Goal: Task Accomplishment & Management: Use online tool/utility

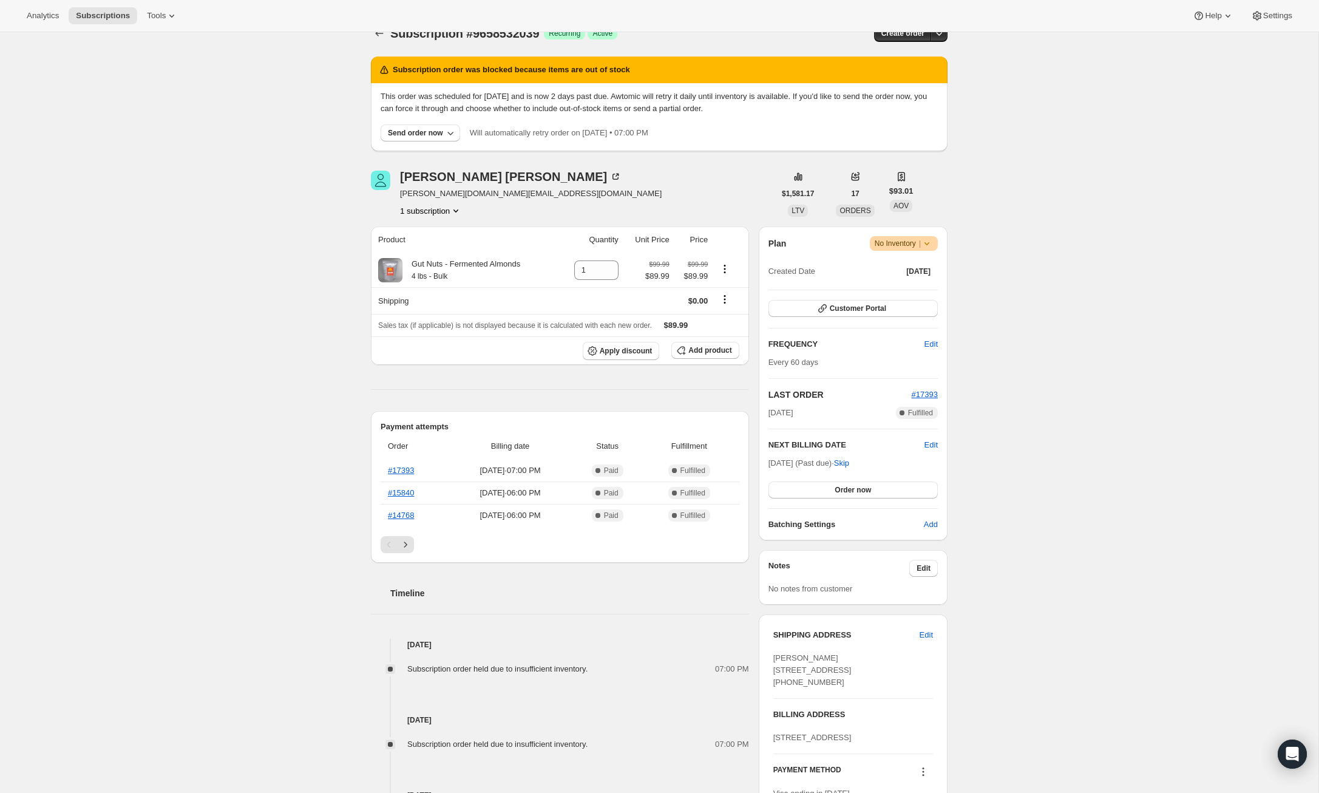
scroll to position [21, 0]
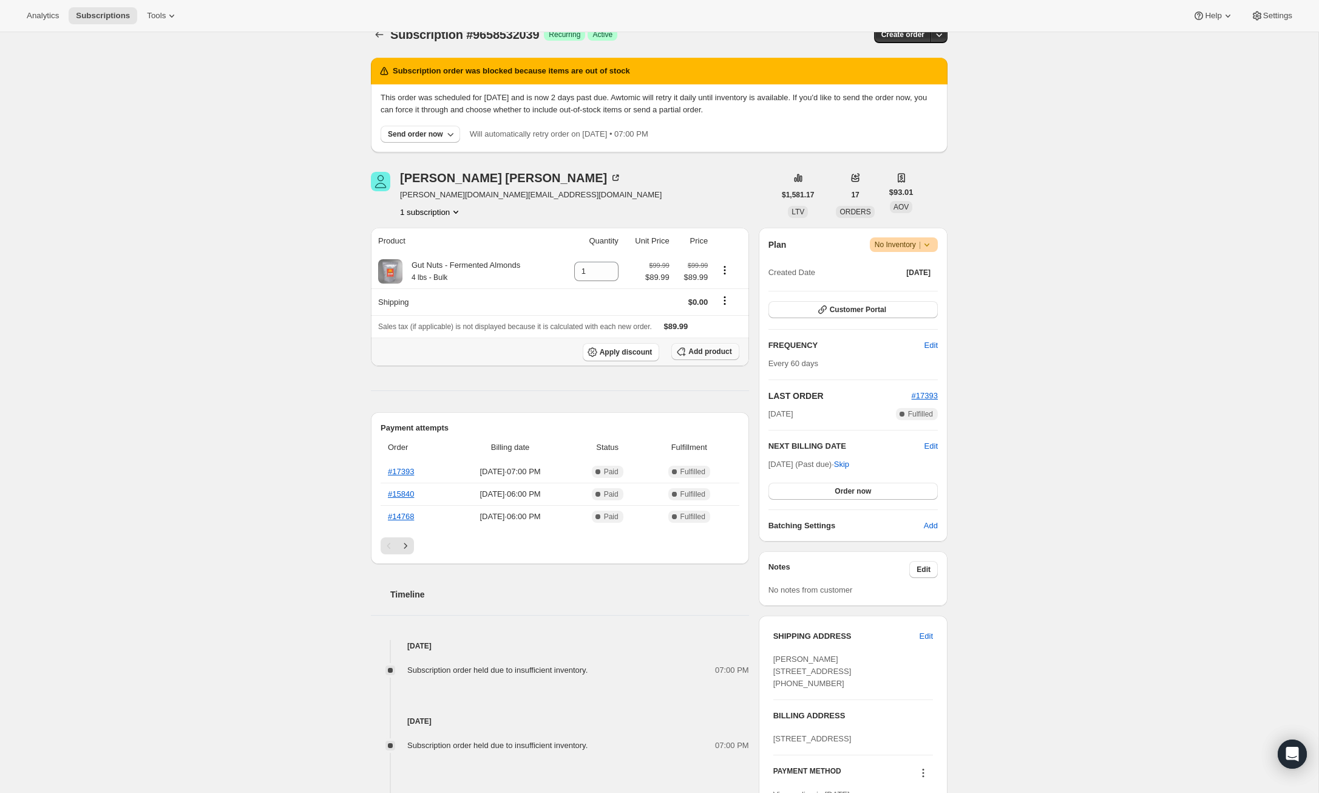
click at [704, 355] on span "Add product" at bounding box center [710, 352] width 43 height 10
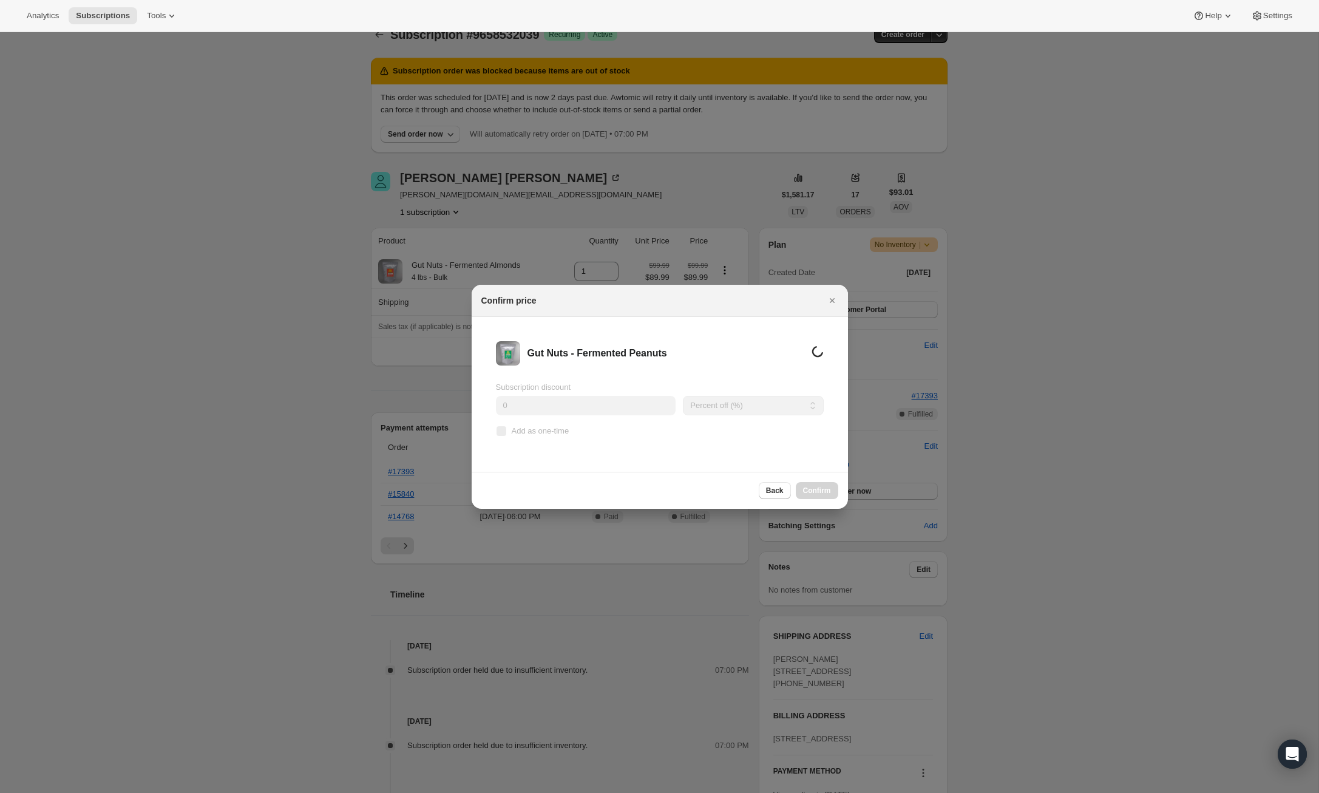
scroll to position [0, 0]
click at [771, 492] on span "Back" at bounding box center [775, 491] width 18 height 10
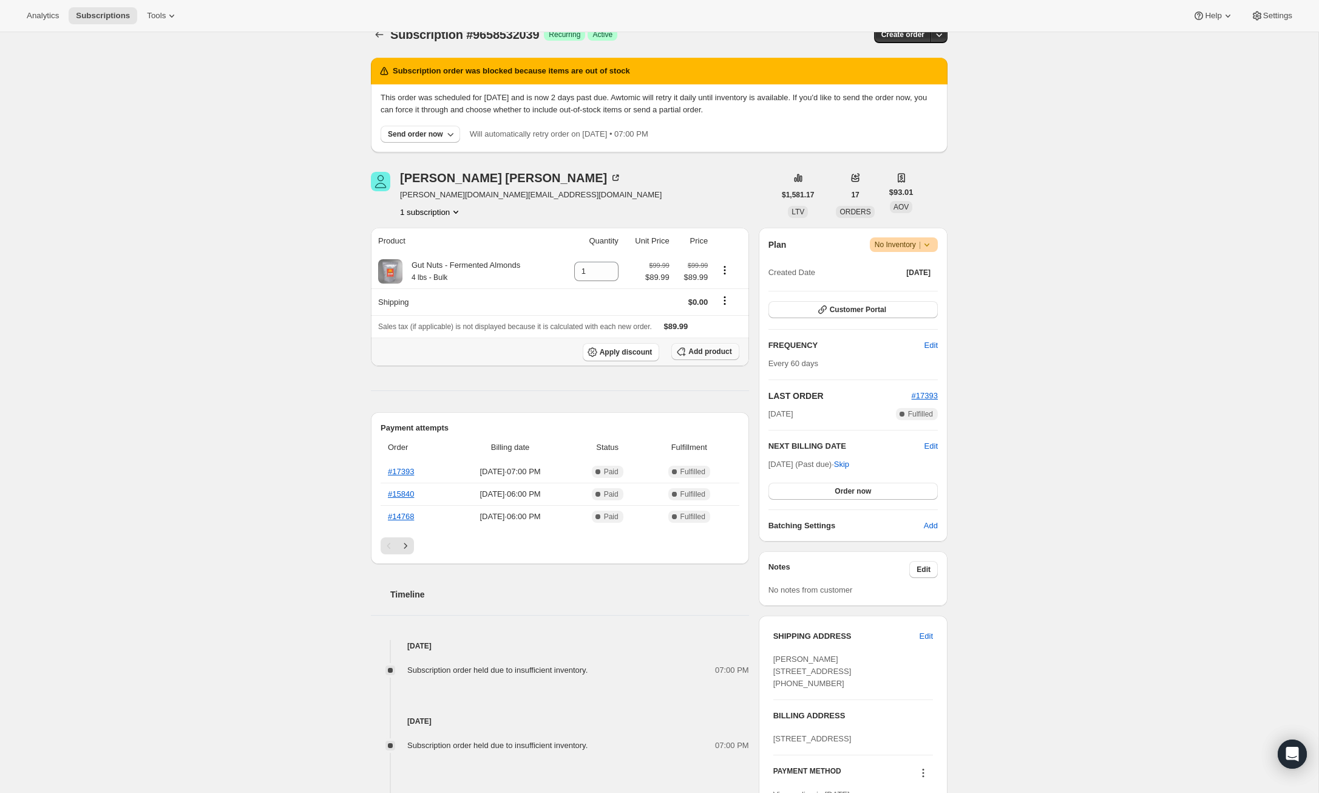
click at [724, 351] on span "Add product" at bounding box center [710, 352] width 43 height 10
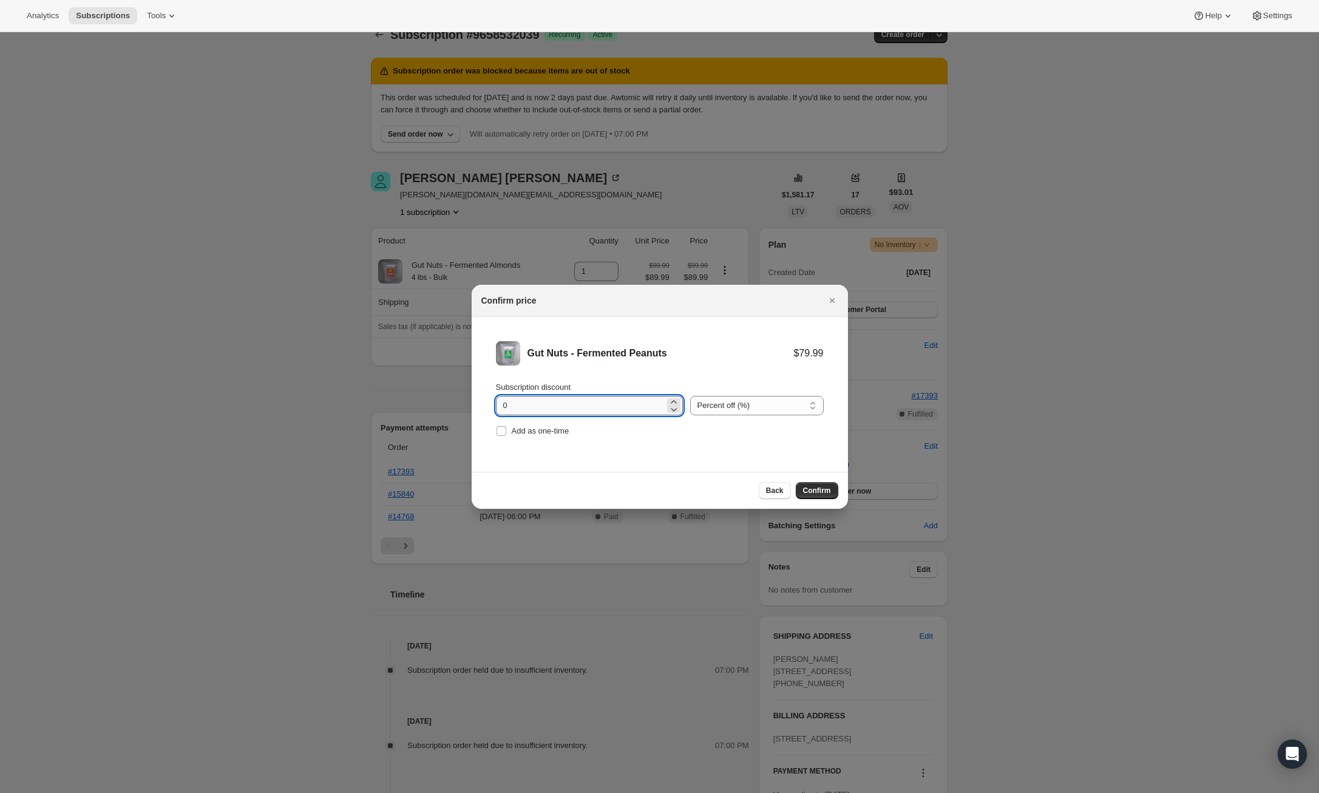
click at [605, 400] on input "0" at bounding box center [580, 405] width 169 height 19
type input "15"
click at [834, 486] on button "Confirm" at bounding box center [817, 490] width 43 height 17
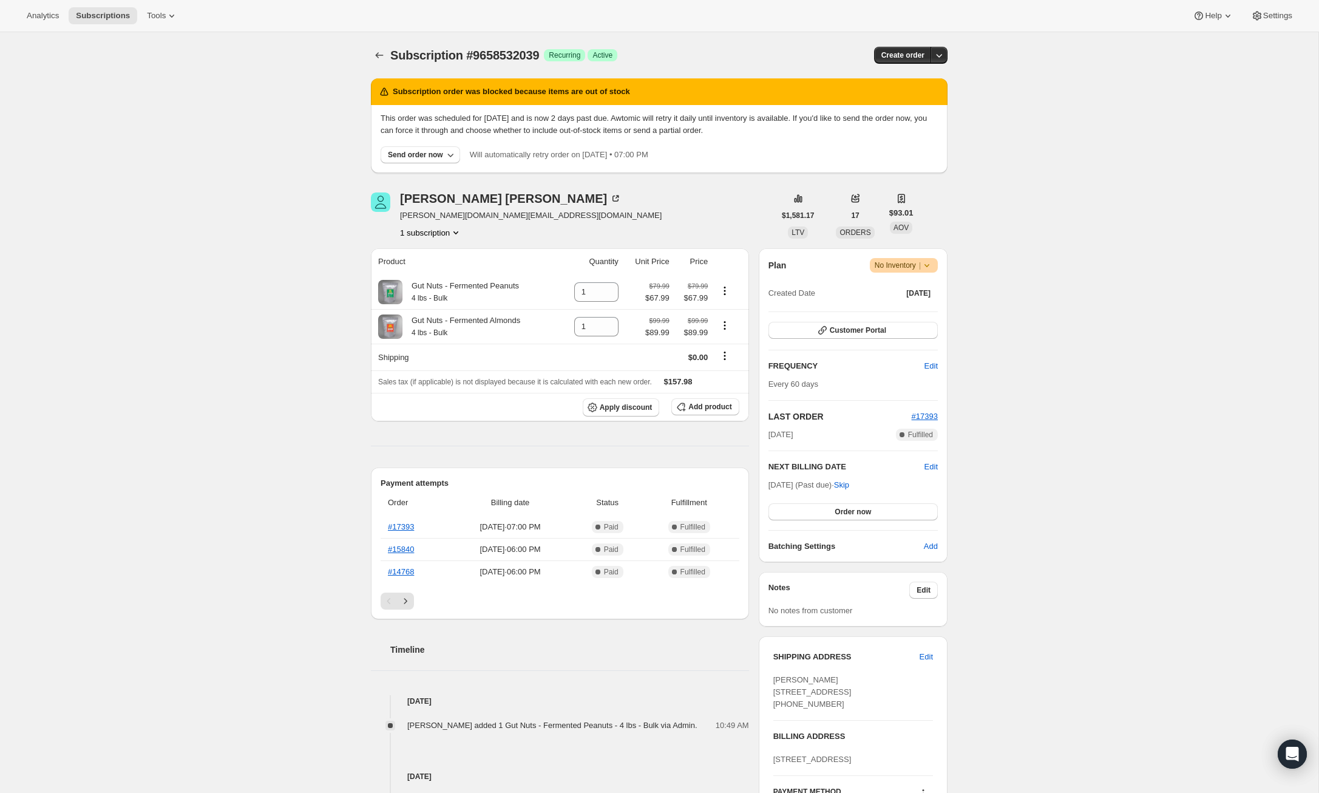
scroll to position [21, 0]
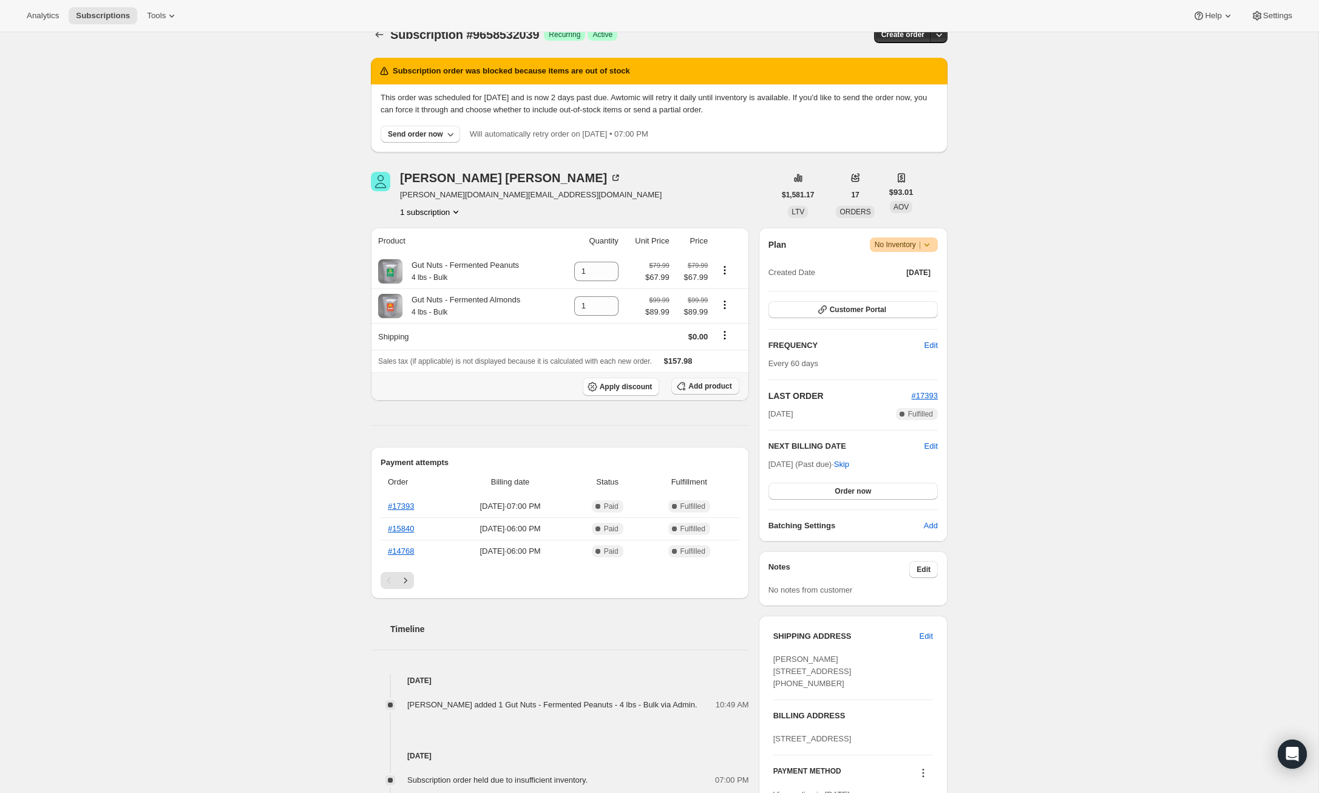
click at [700, 387] on span "Add product" at bounding box center [710, 386] width 43 height 10
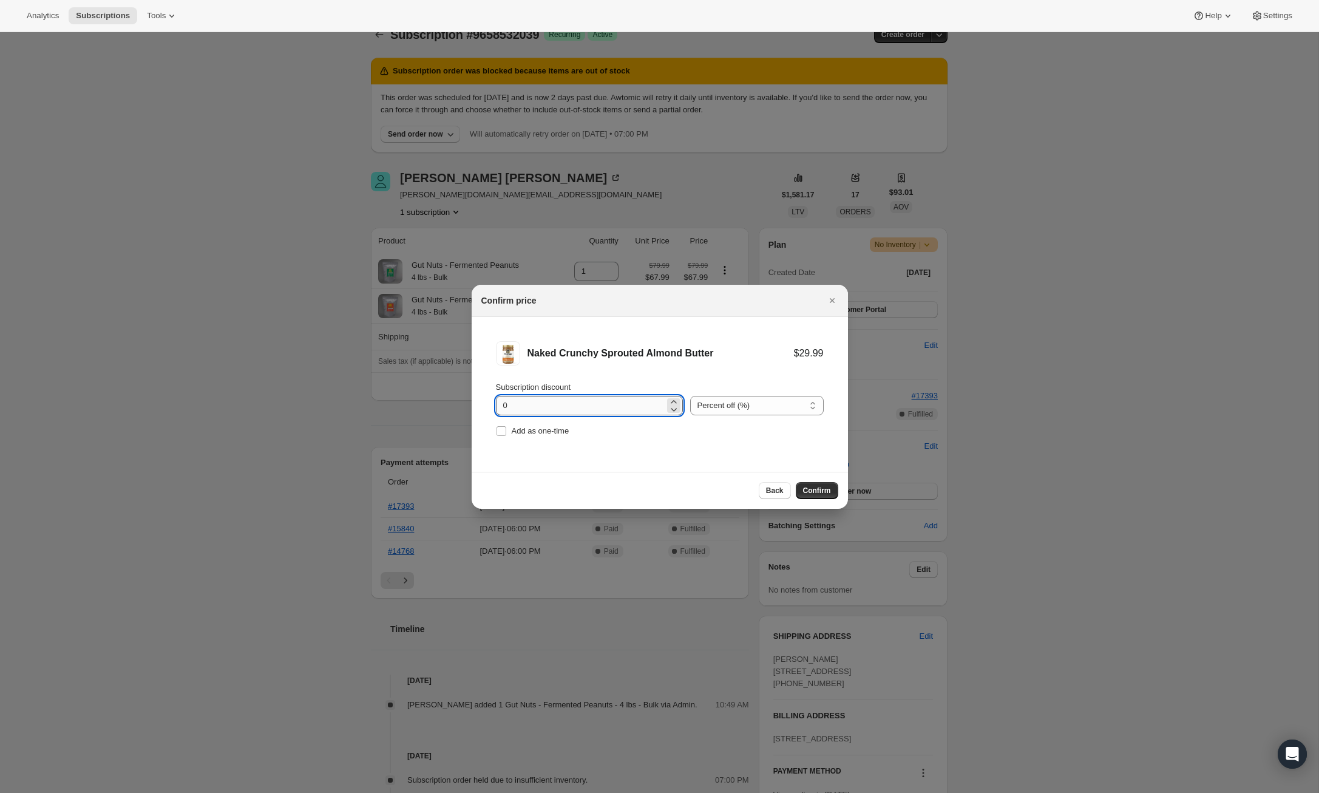
click at [551, 403] on input "0" at bounding box center [580, 405] width 169 height 19
type input "15"
click at [826, 491] on span "Confirm" at bounding box center [817, 491] width 28 height 10
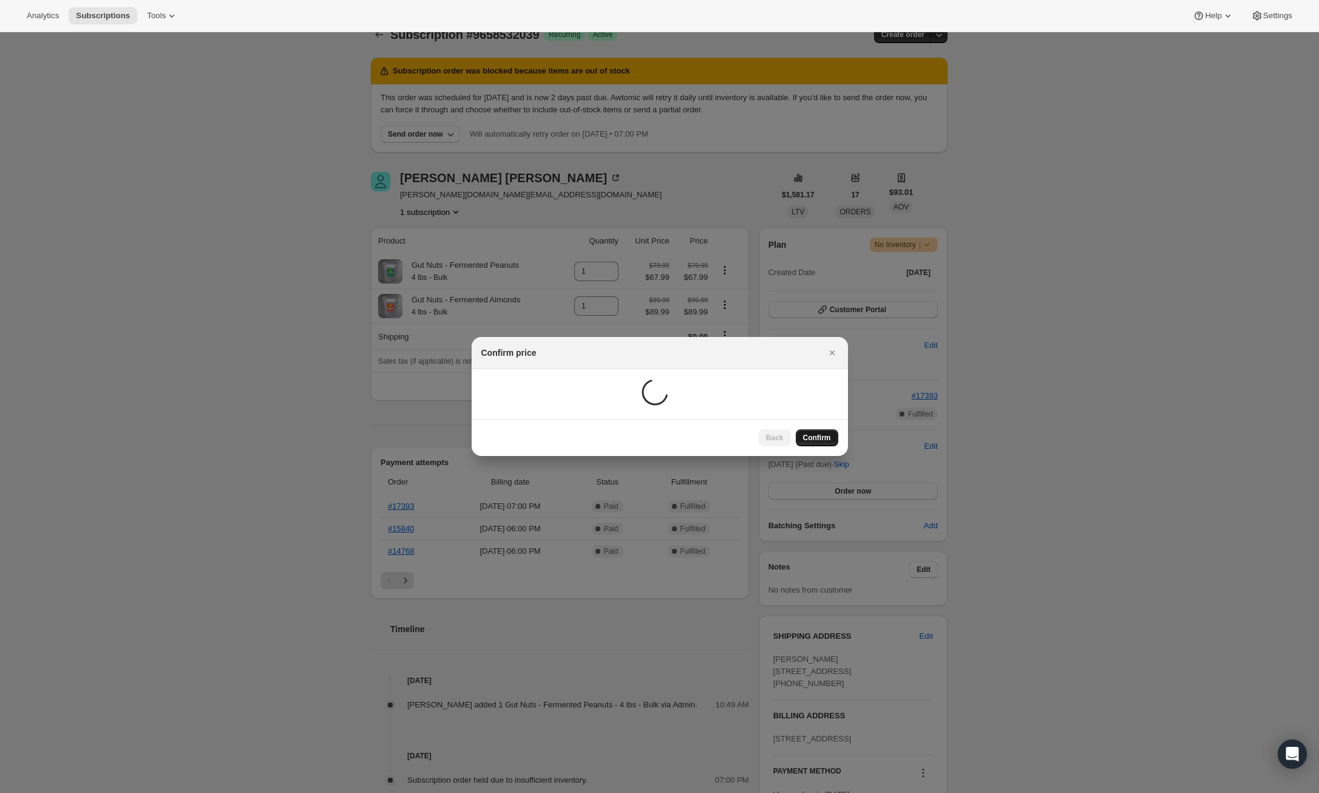
scroll to position [21, 0]
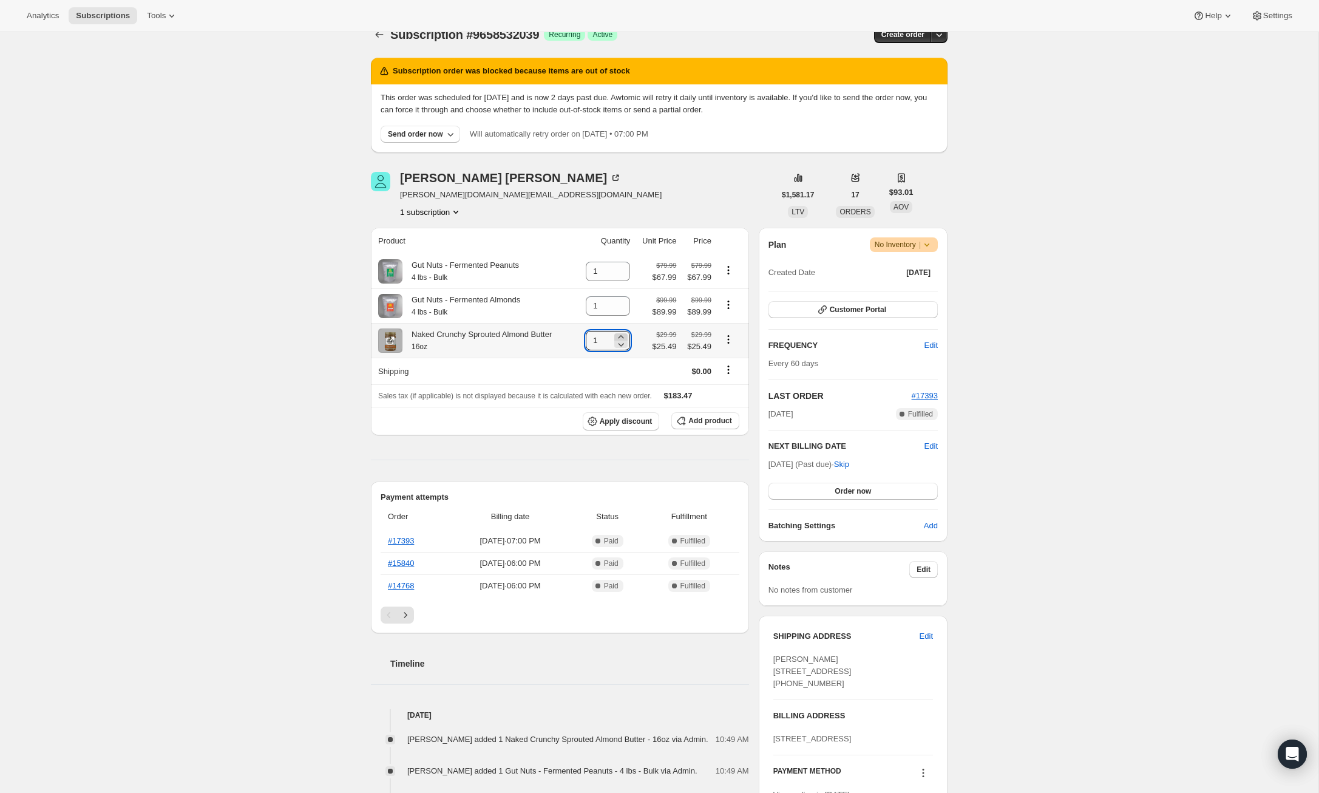
click at [624, 336] on icon at bounding box center [621, 337] width 12 height 12
type input "2"
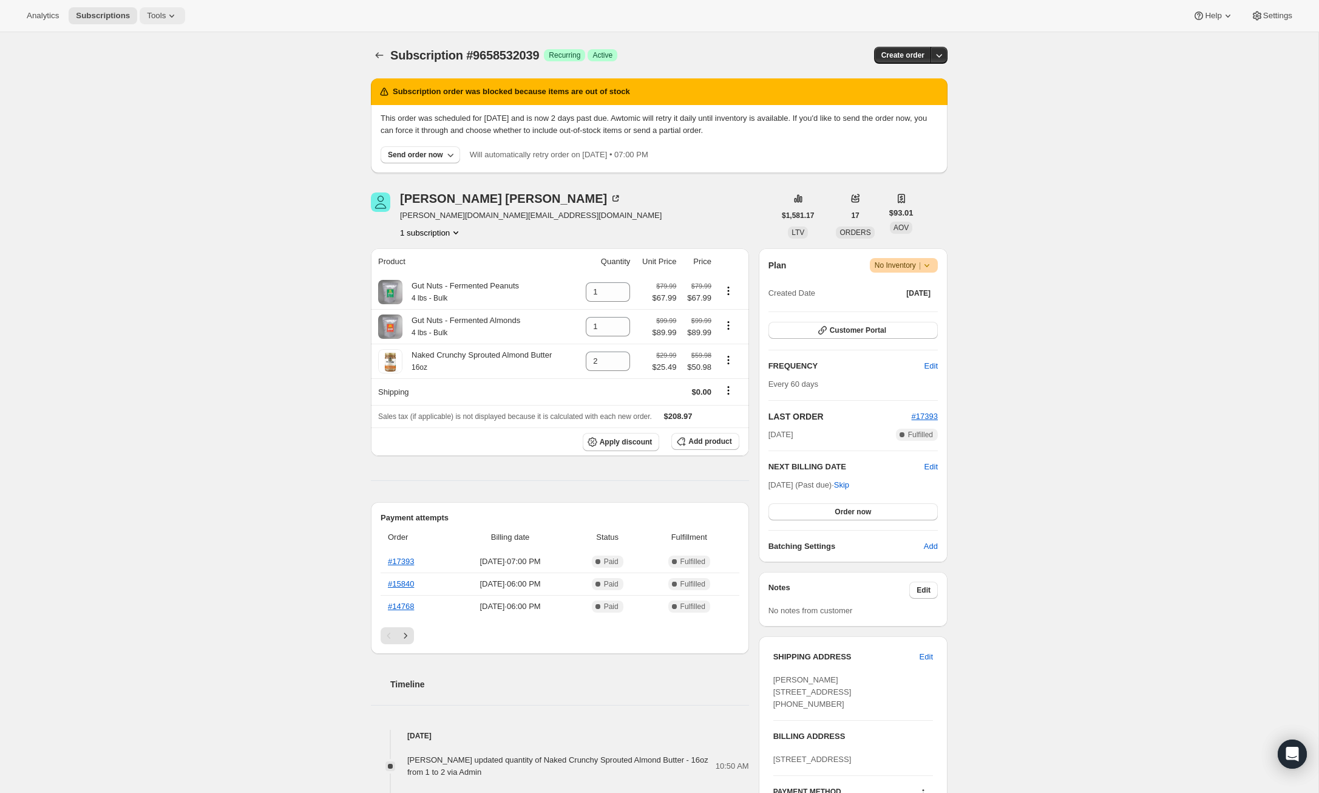
click at [166, 14] on span "Tools" at bounding box center [156, 16] width 19 height 10
click at [136, 36] on span "Subscription Plans" at bounding box center [150, 40] width 66 height 9
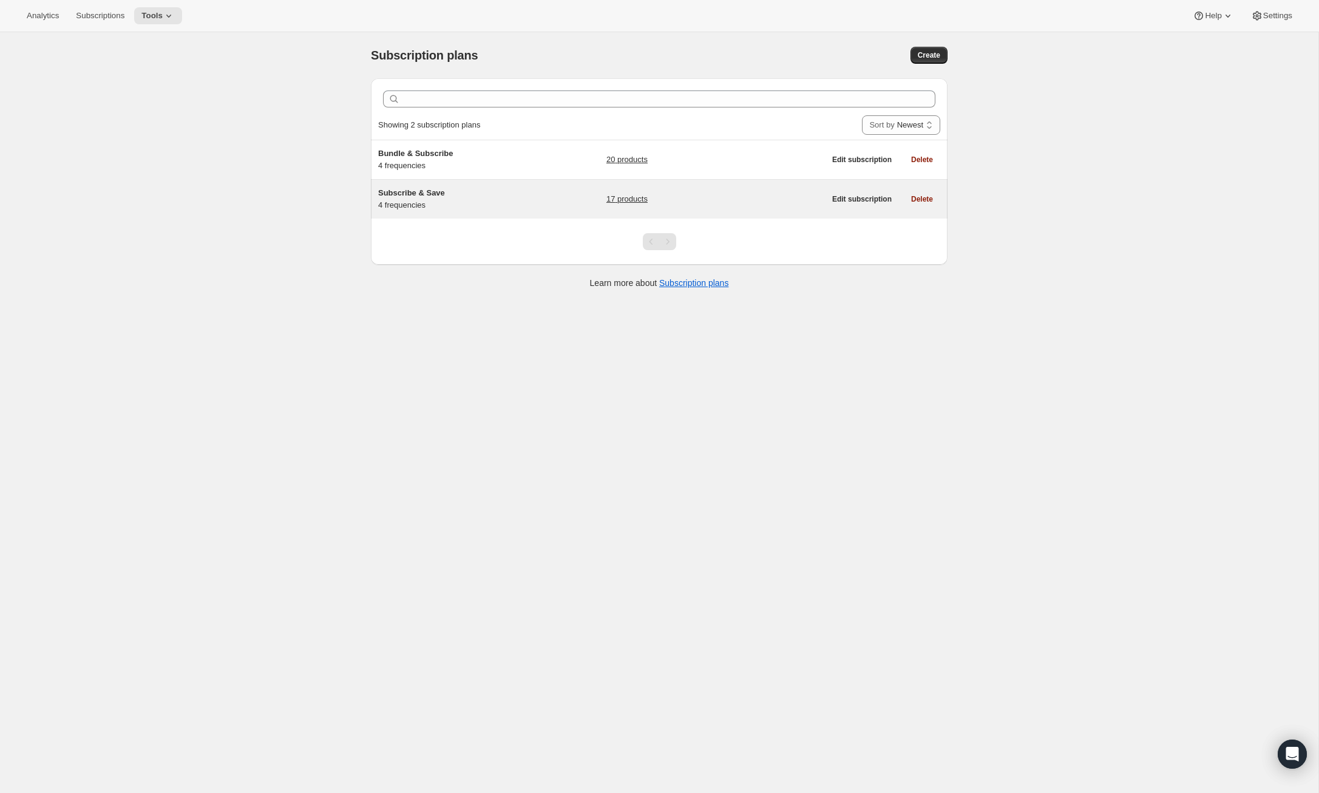
click at [480, 192] on h5 "Subscribe & Save" at bounding box center [454, 193] width 152 height 12
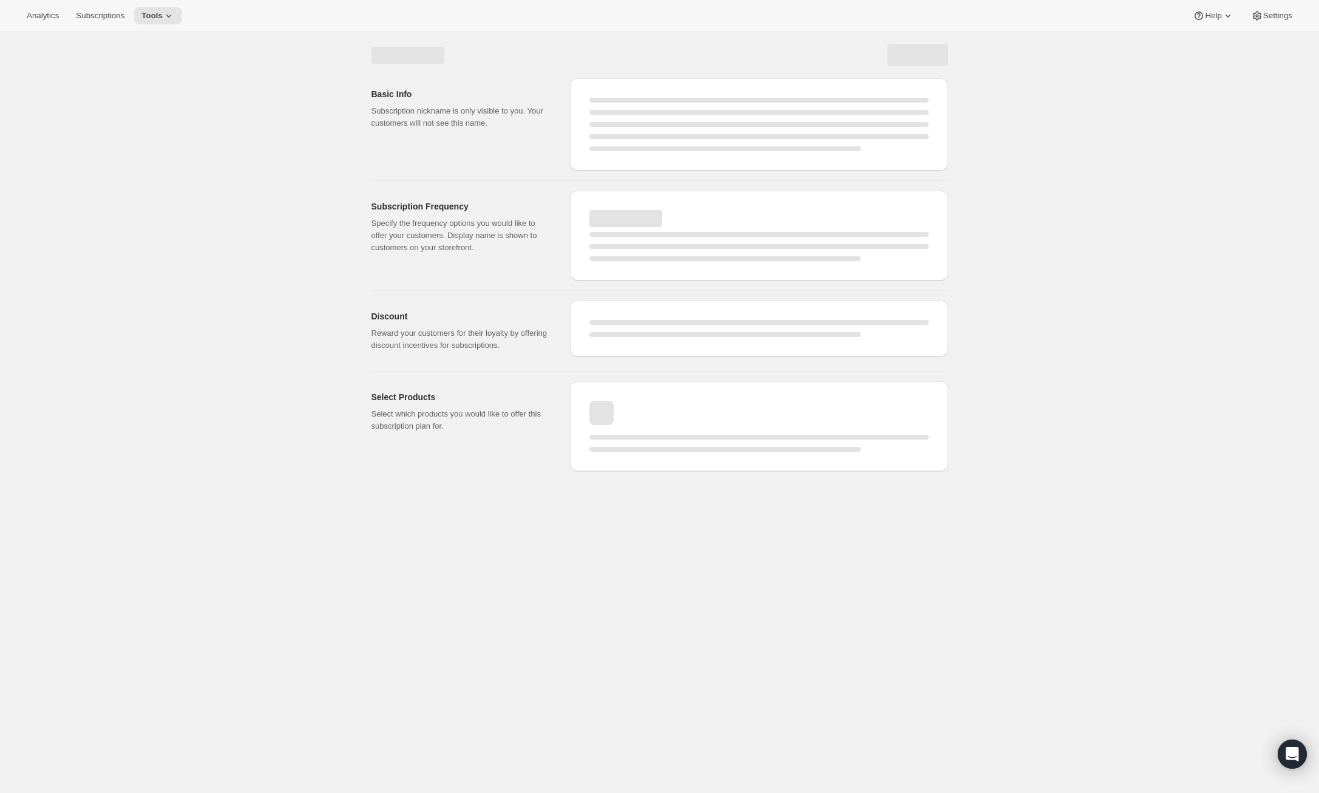
select select "WEEK"
select select "MONTH"
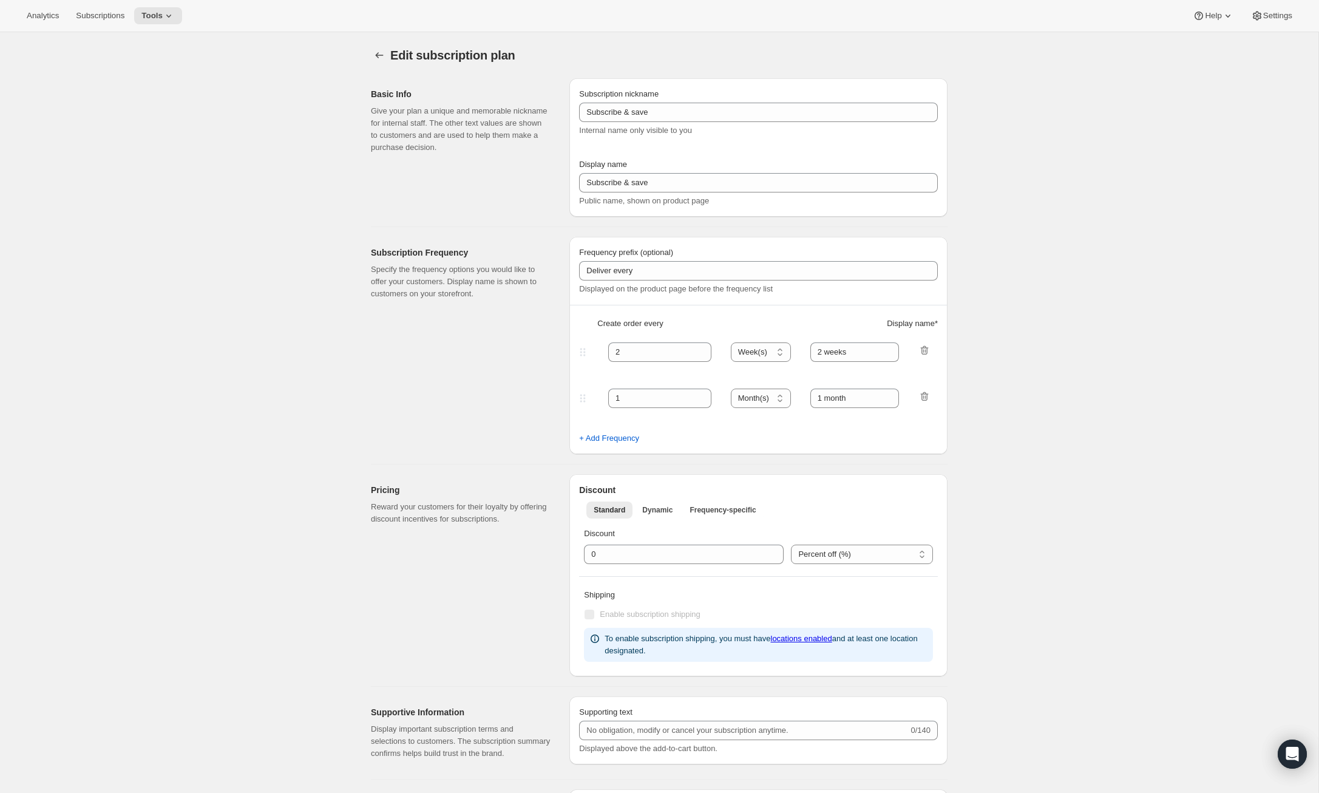
type input "Subscribe & Save"
type input "15"
select select "WEEK"
select select "MONTH"
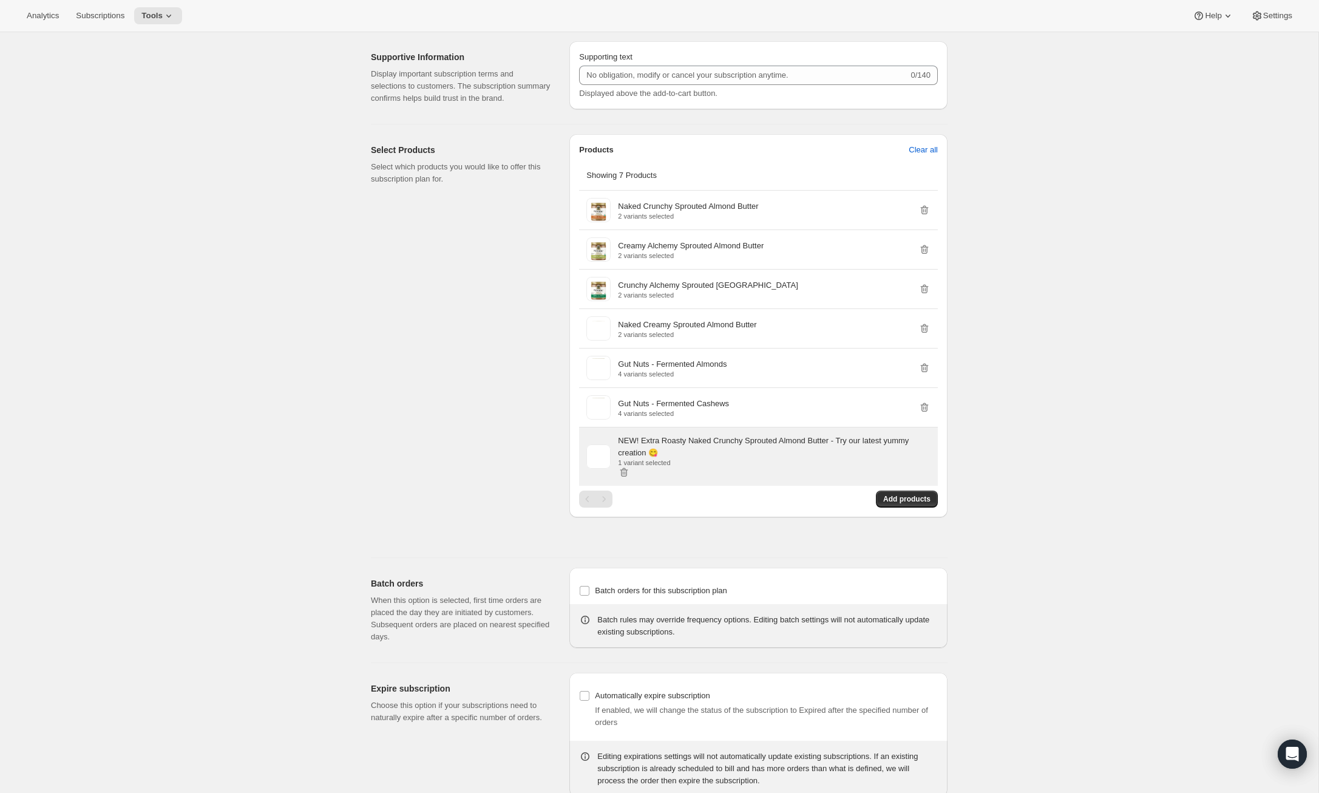
scroll to position [751, 0]
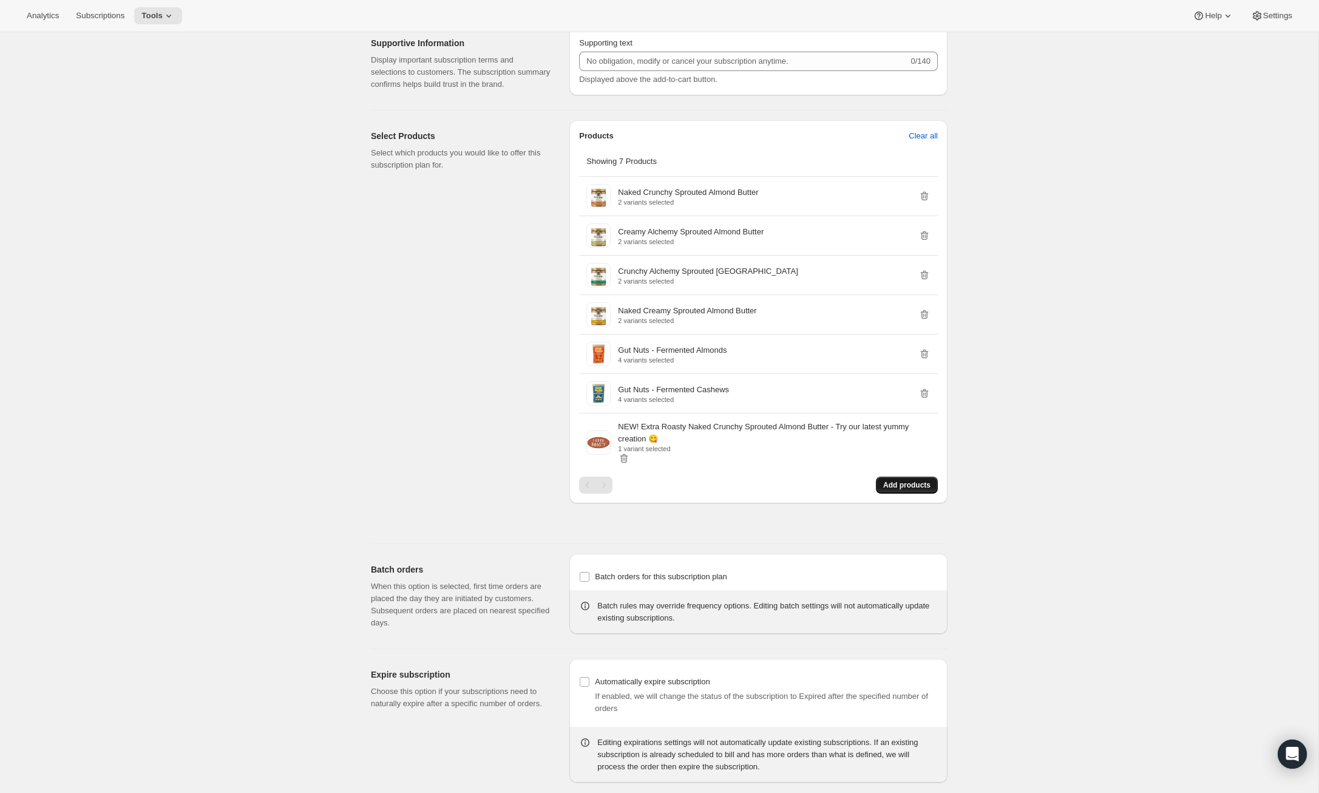
click at [908, 490] on span "Add products" at bounding box center [906, 485] width 47 height 10
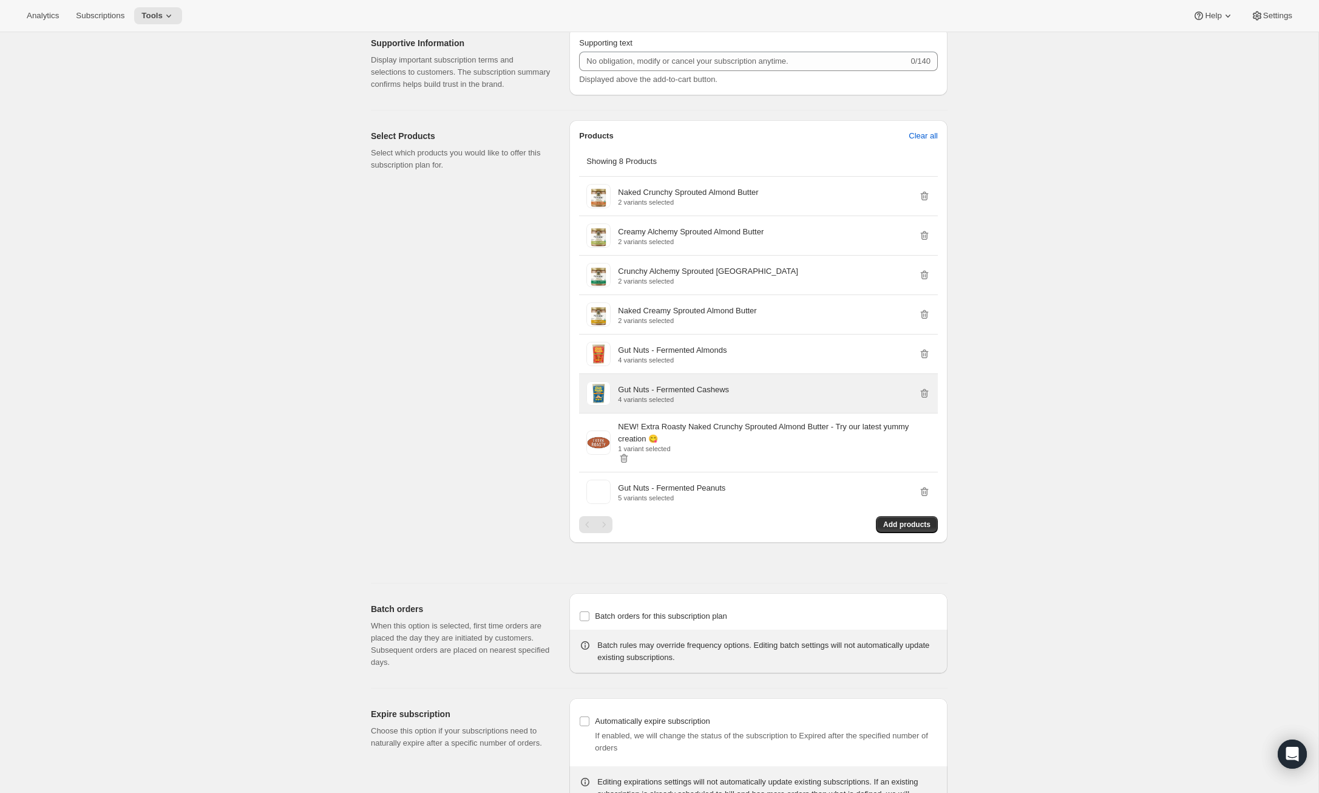
click at [650, 396] on p "Gut Nuts - Fermented Cashews" at bounding box center [673, 390] width 111 height 12
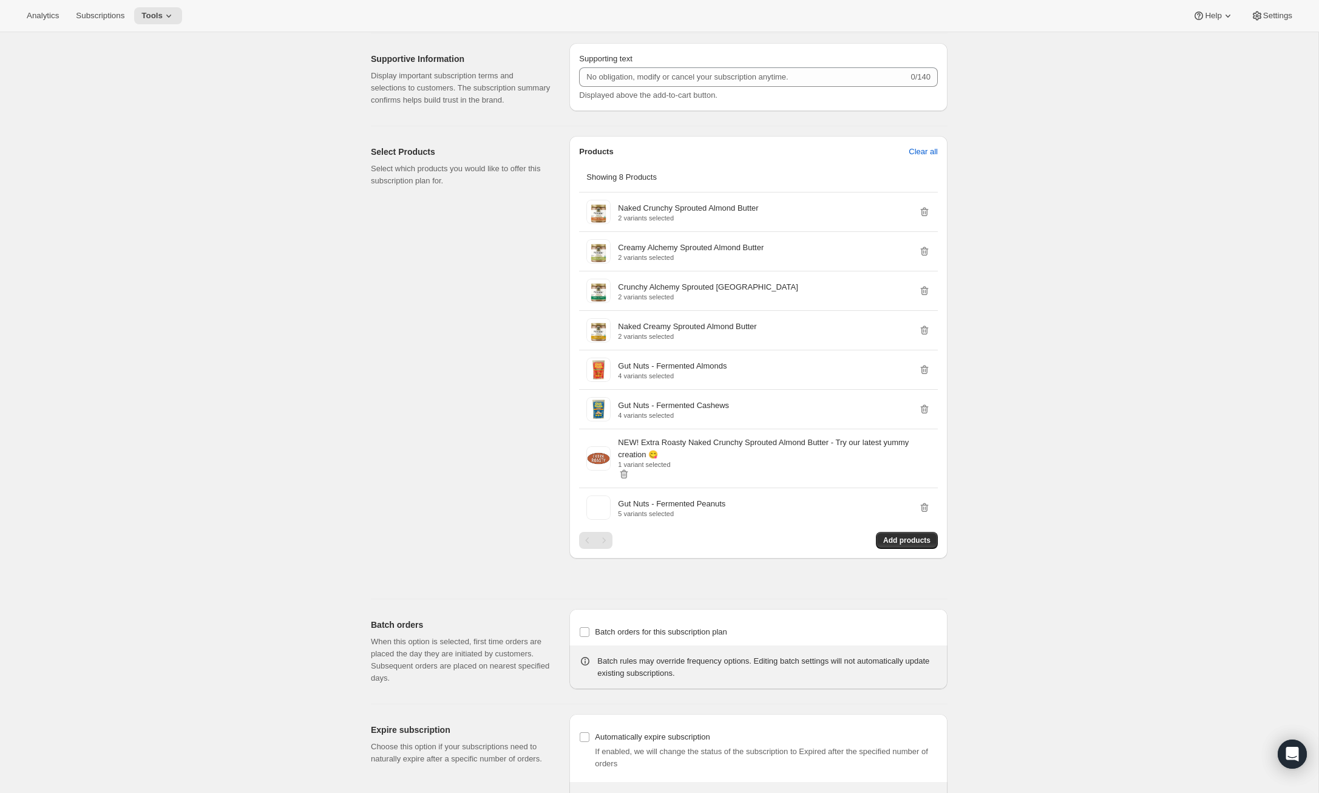
scroll to position [745, 0]
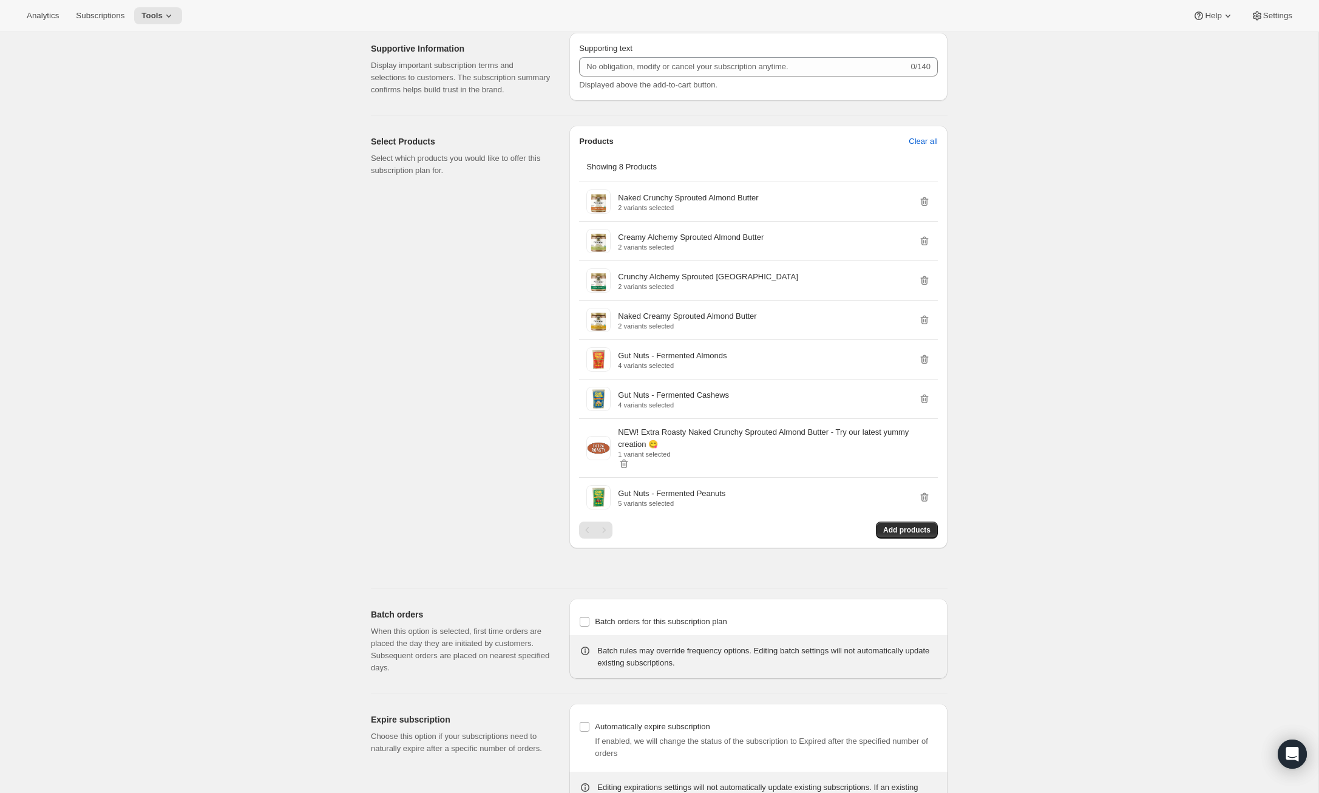
click at [1152, 276] on div "Edit subscription plan. This page is ready Edit subscription plan Basic Info Gi…" at bounding box center [659, 75] width 1319 height 1577
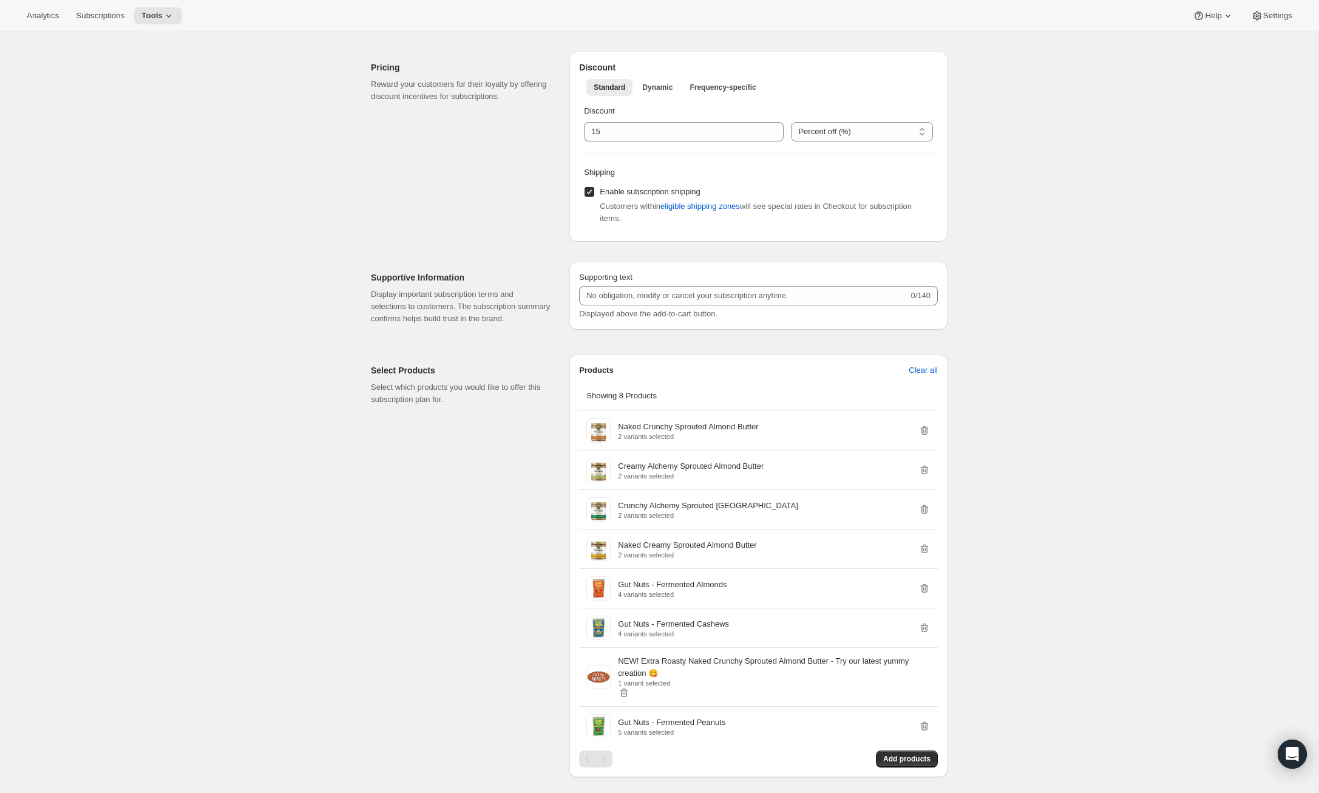
scroll to position [0, 0]
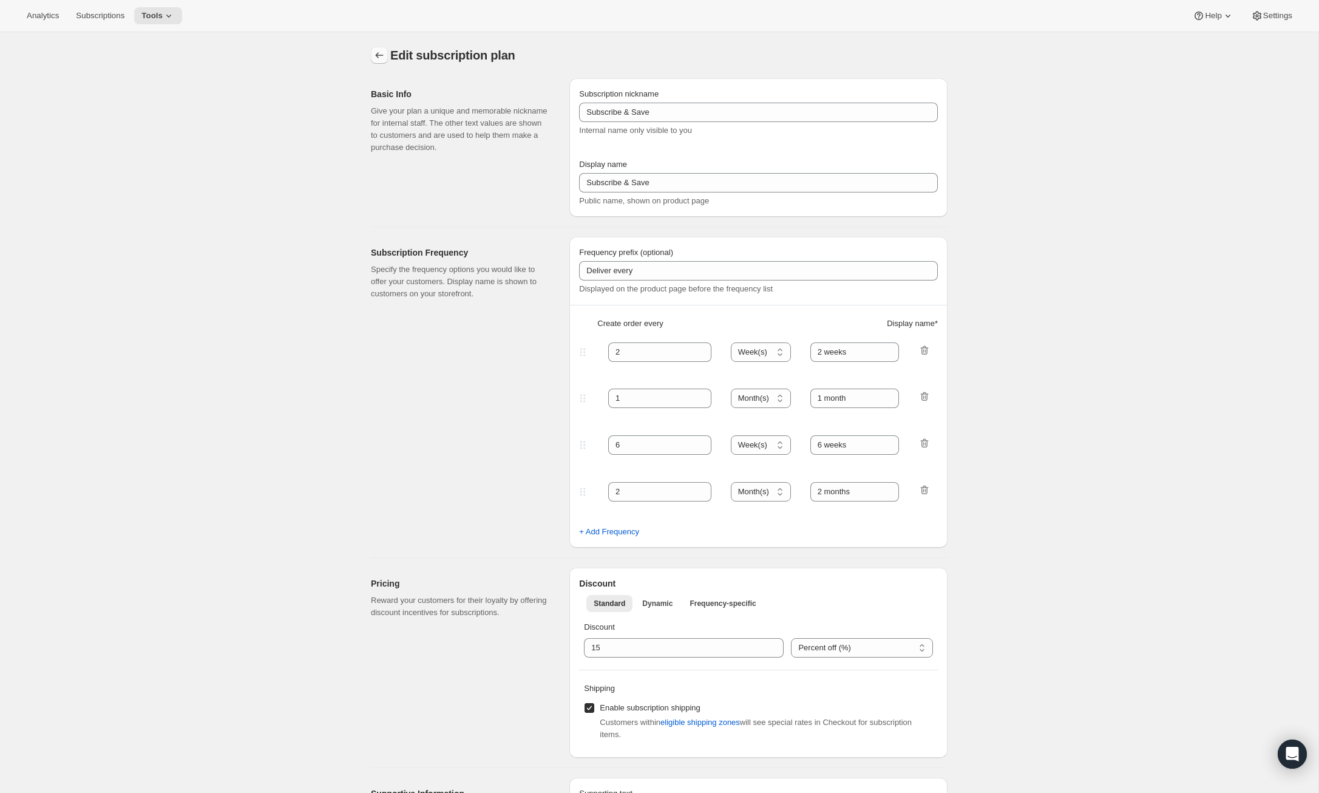
click at [384, 54] on icon "Subscription plans" at bounding box center [379, 55] width 12 height 12
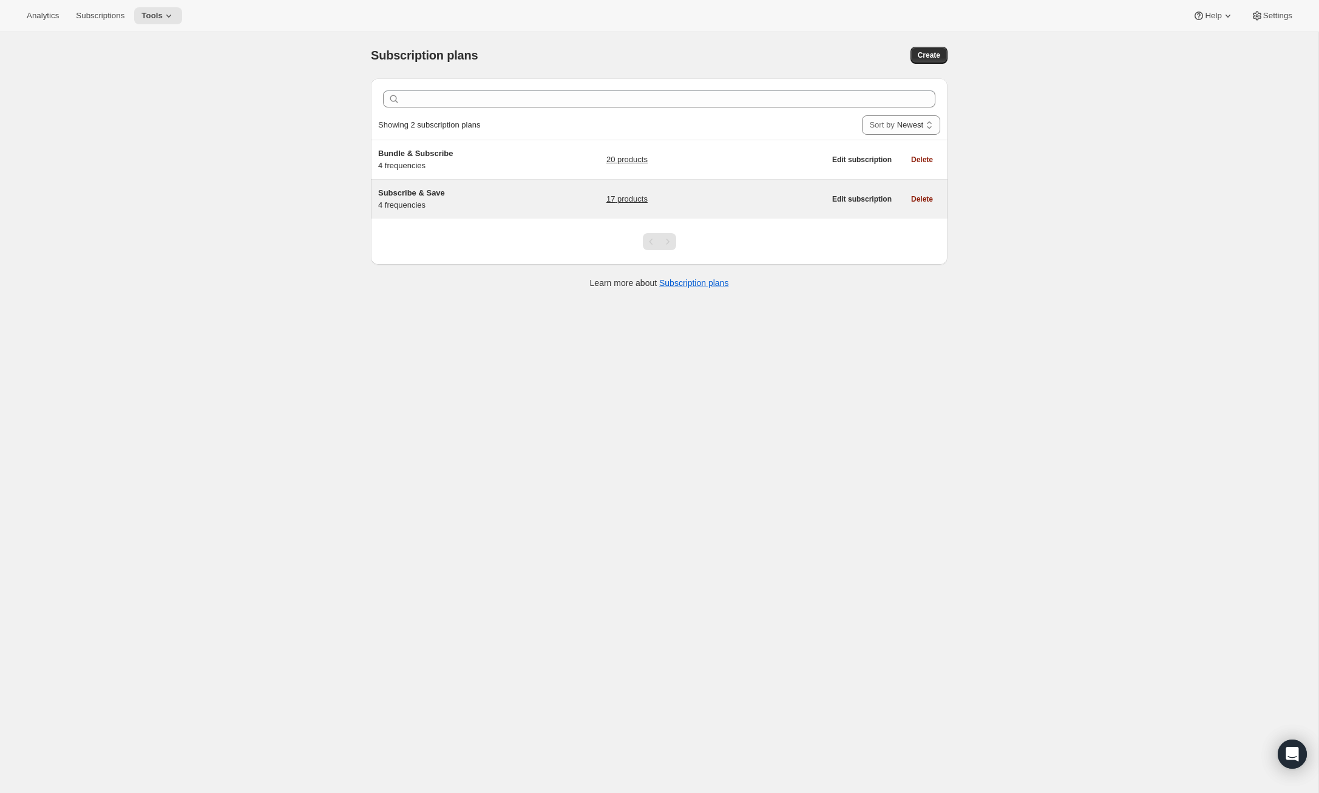
click at [470, 193] on h5 "Subscribe & Save" at bounding box center [454, 193] width 152 height 12
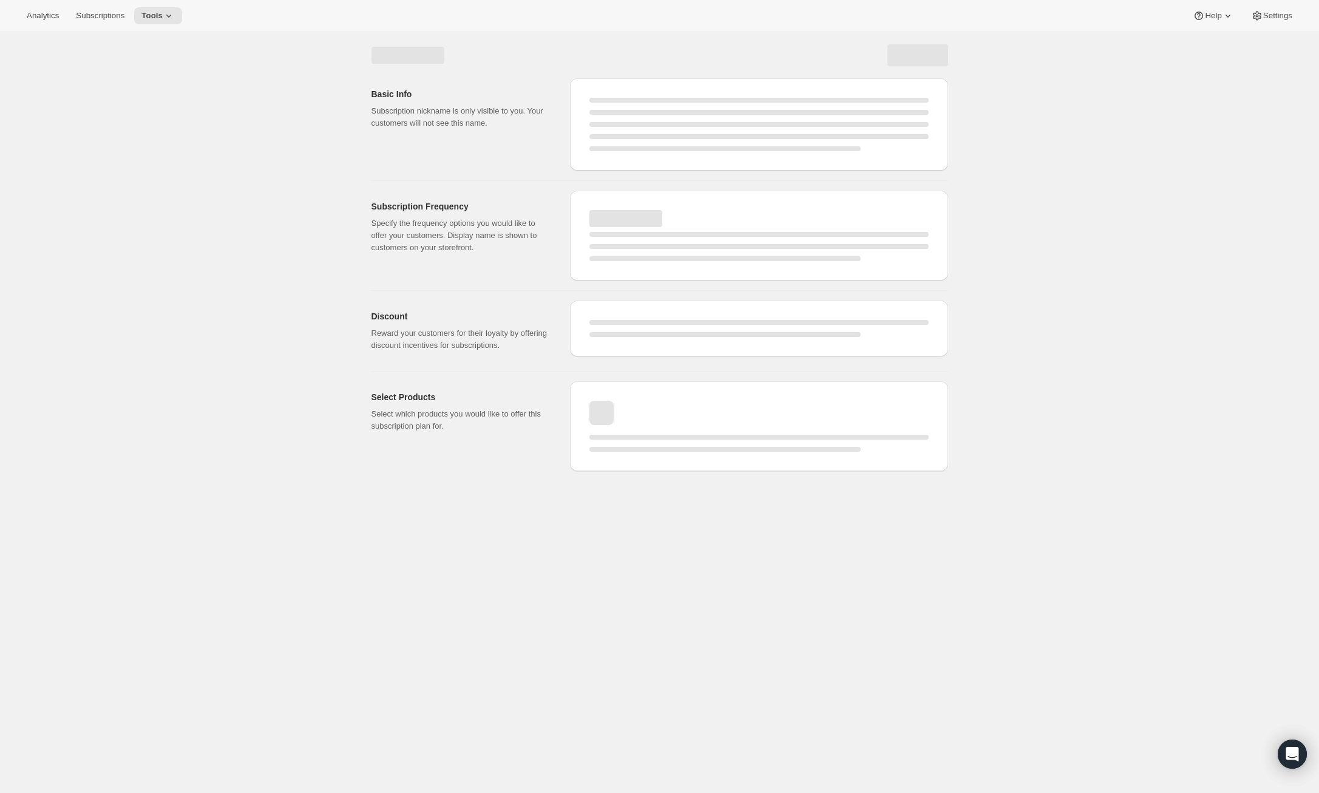
select select "WEEK"
select select "MONTH"
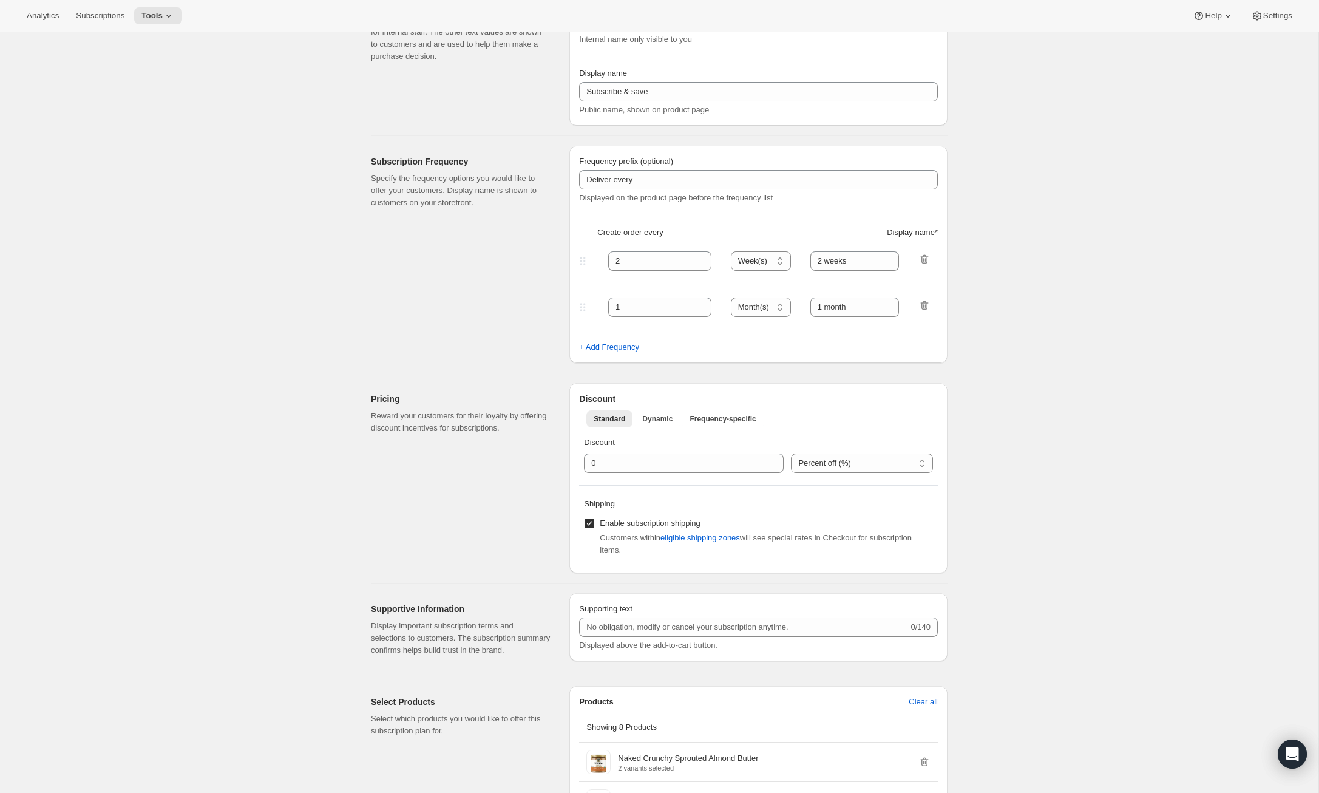
type input "Subscribe & Save"
type input "15"
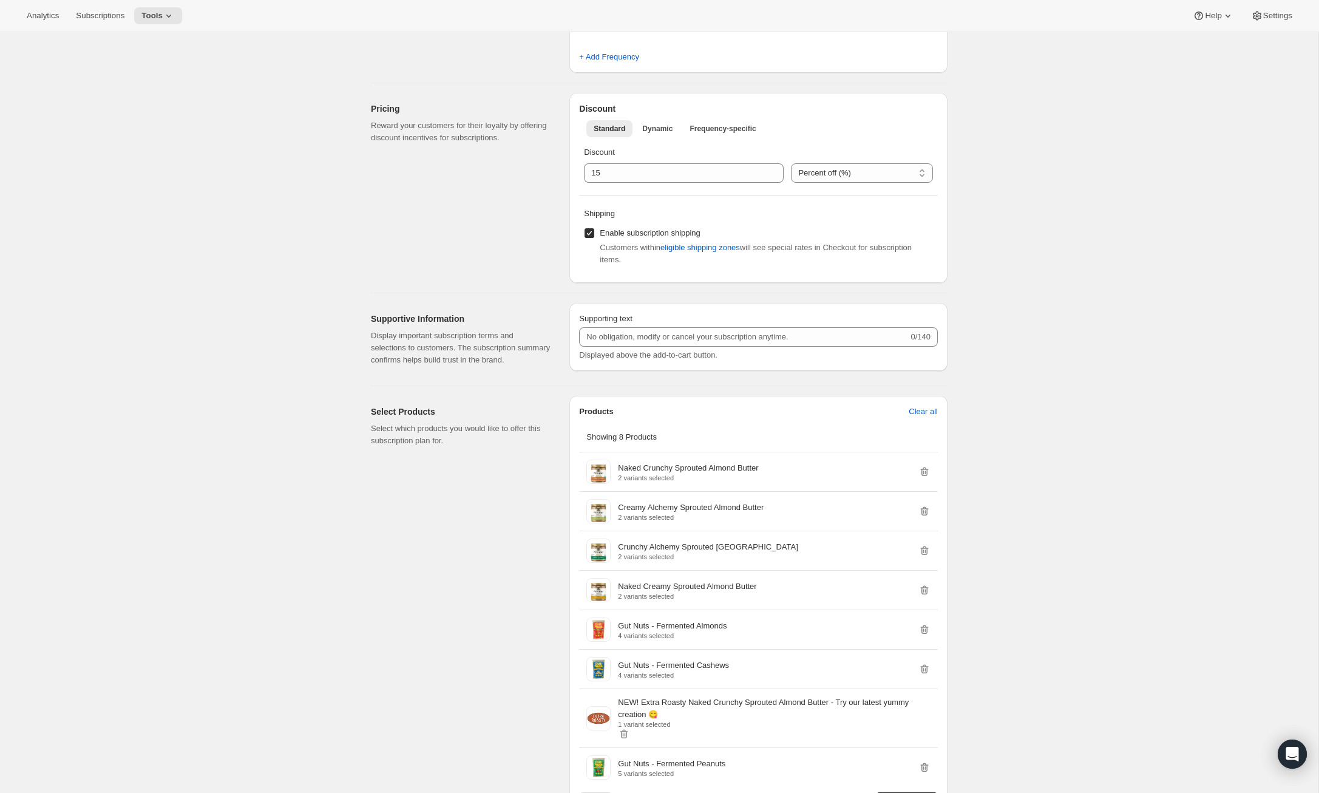
select select "WEEK"
select select "MONTH"
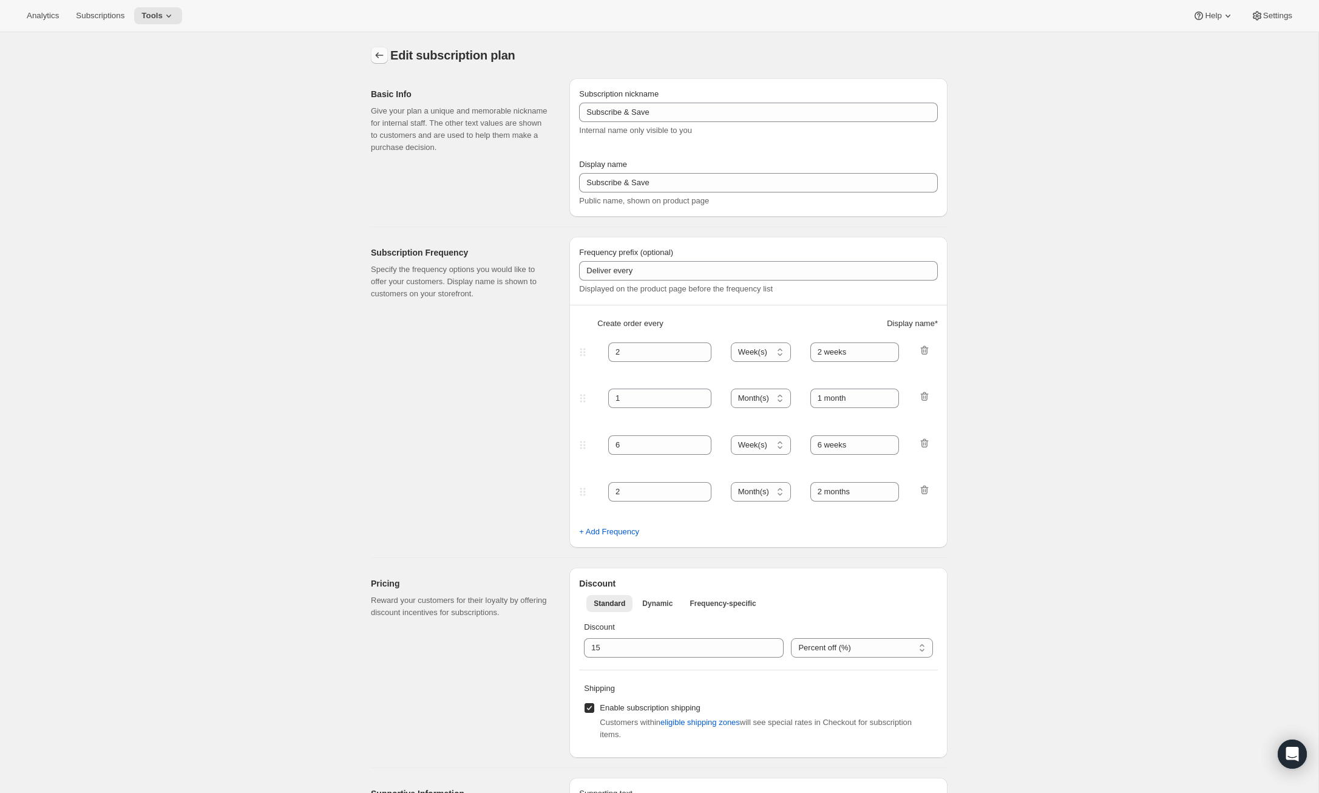
click at [376, 53] on icon "Subscription plans" at bounding box center [379, 55] width 12 height 12
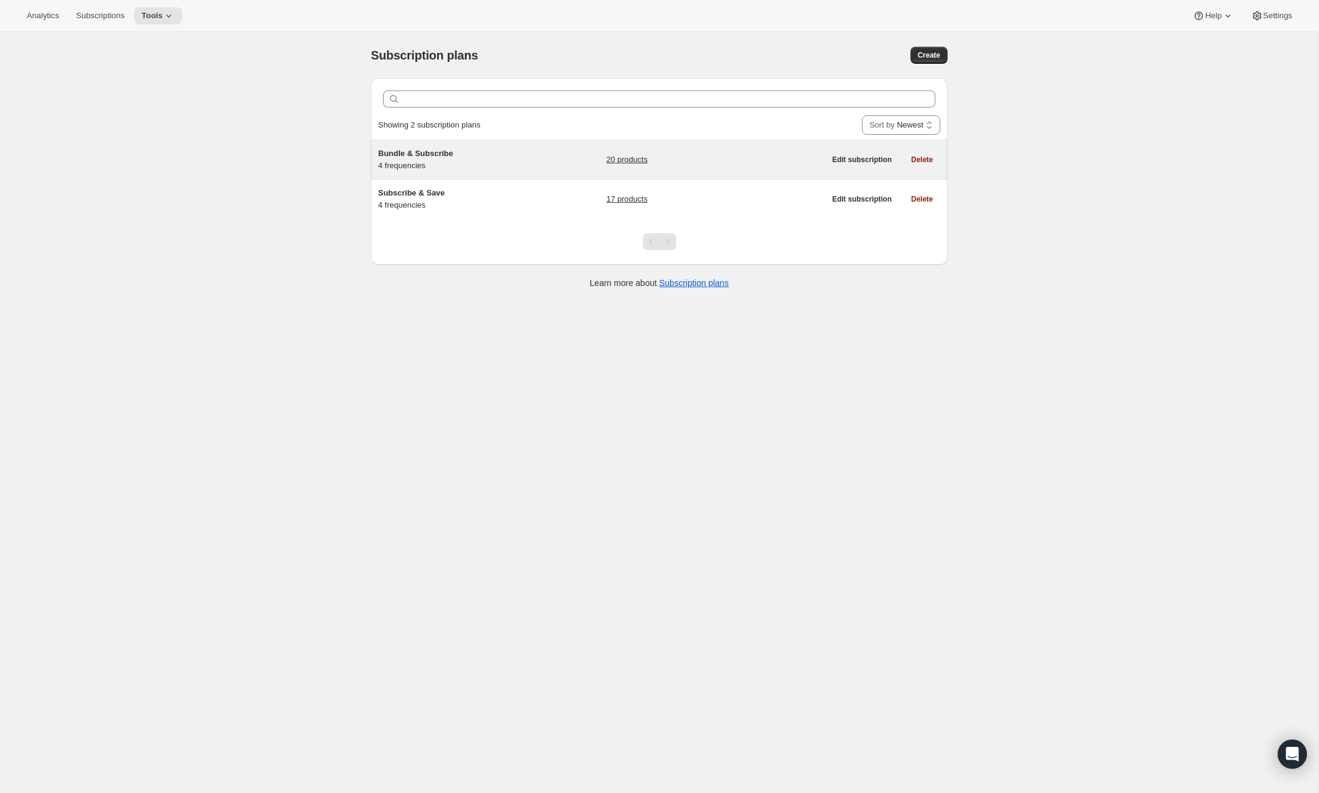
click at [491, 154] on h5 "Bundle & Subscribe" at bounding box center [454, 154] width 152 height 12
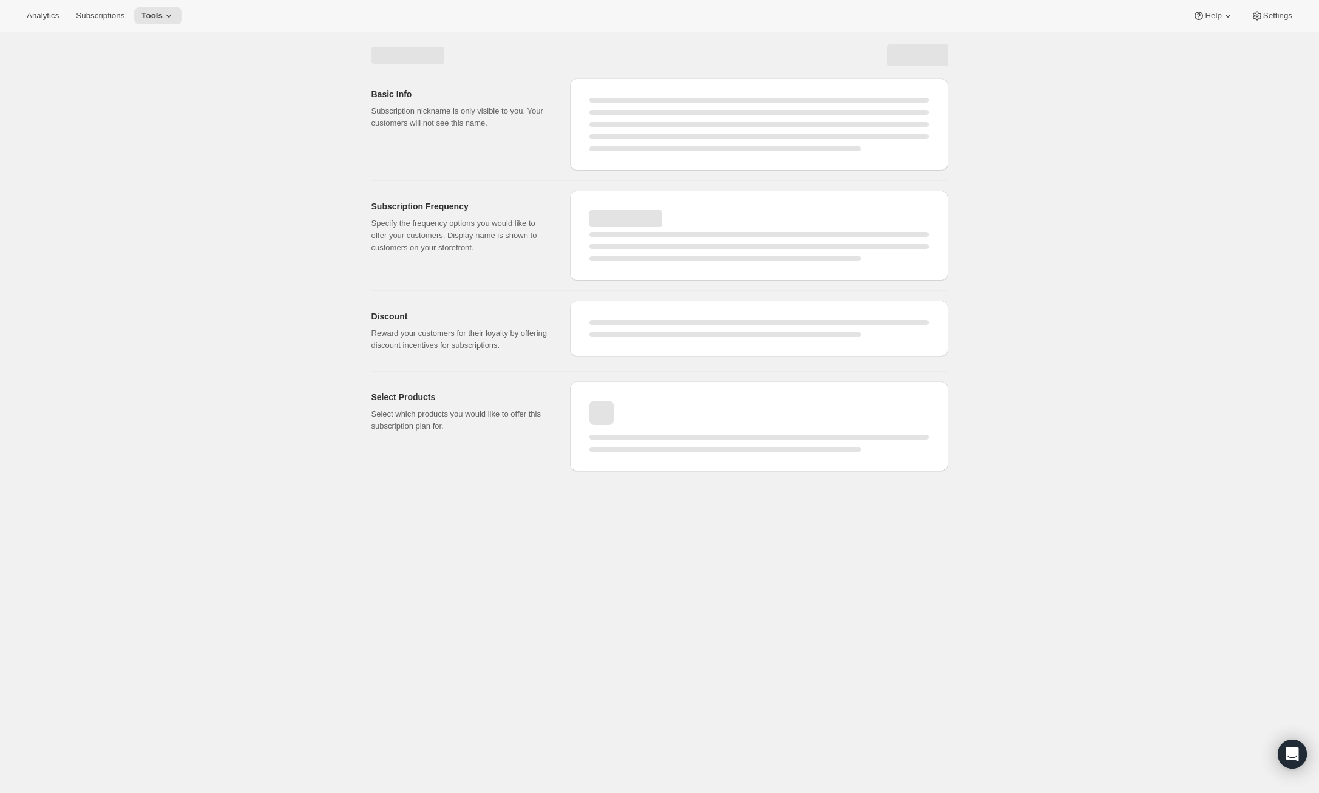
select select "WEEK"
select select "MONTH"
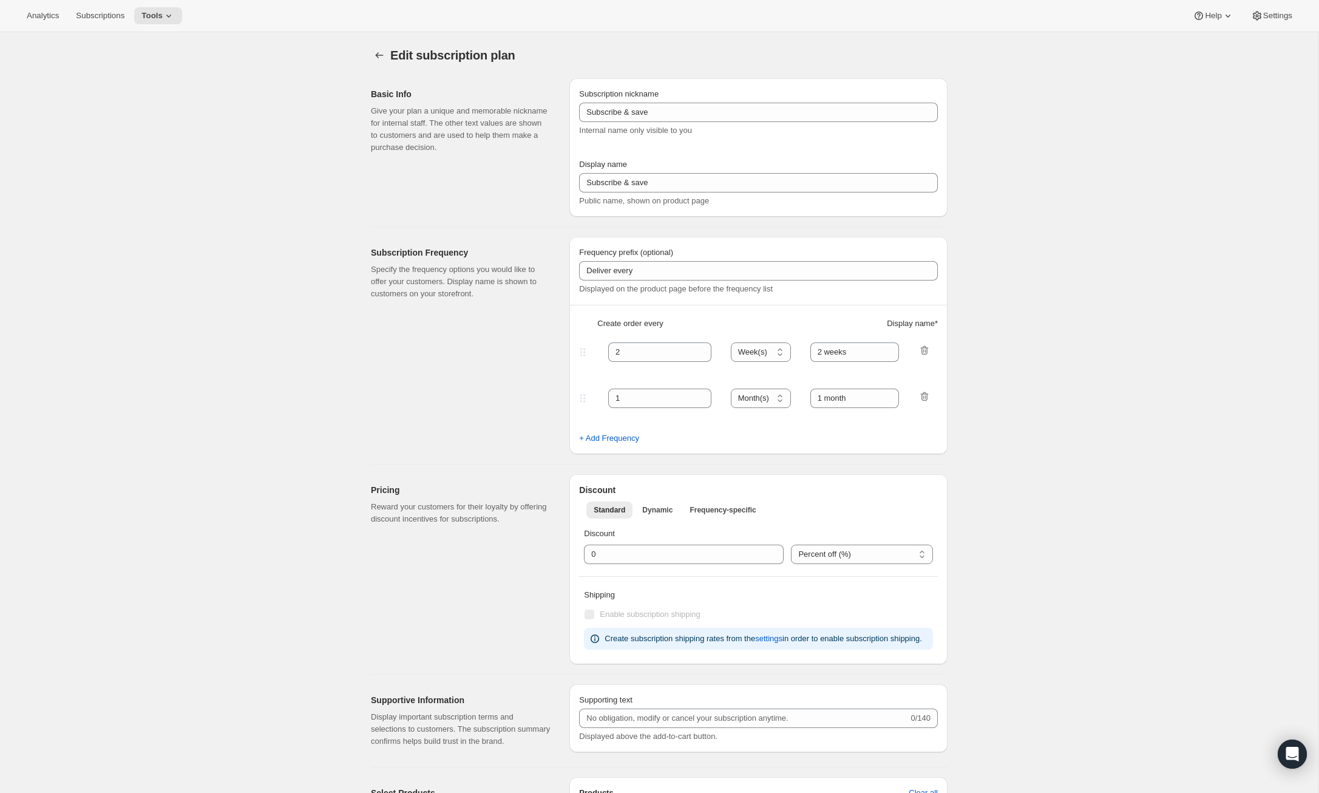
select select "WEEK"
select select "MONTH"
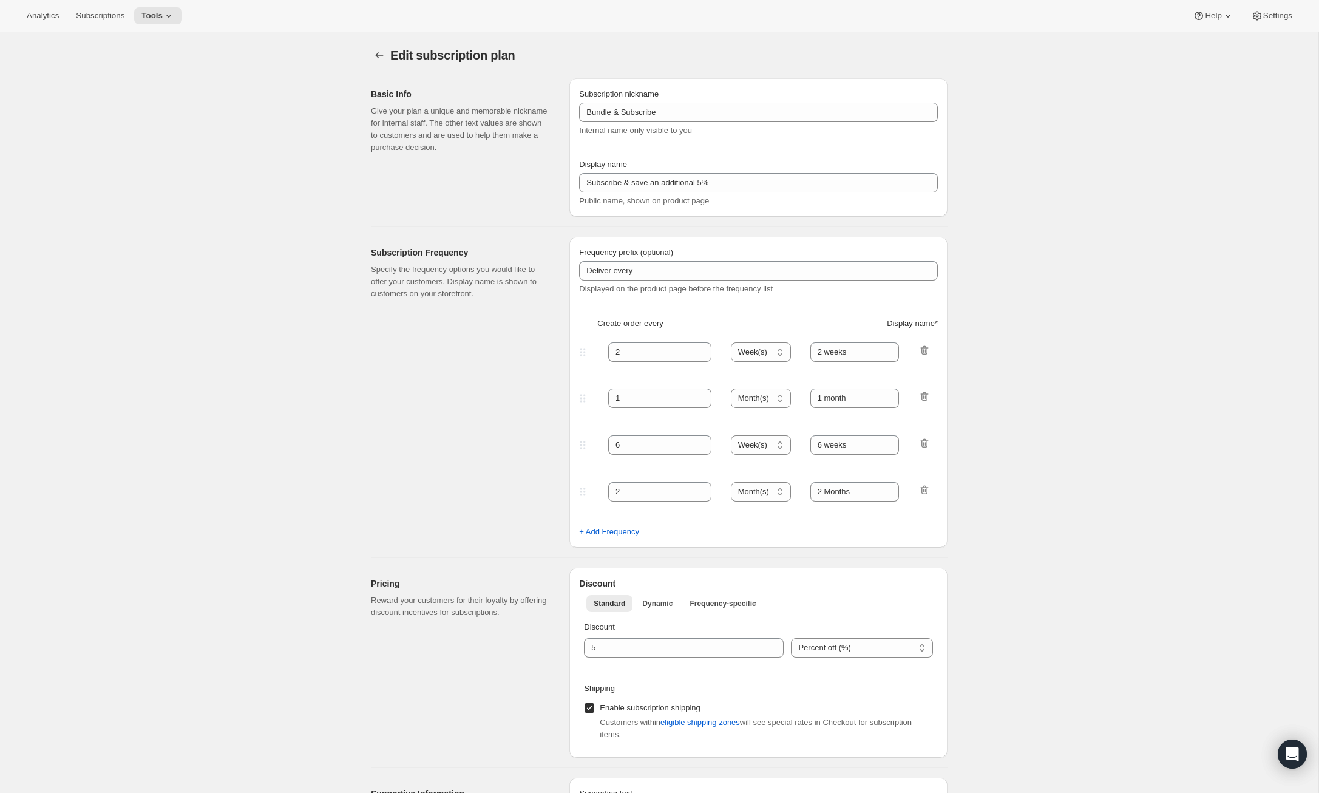
type input "Bundle & Subscribe"
type input "Subscribe & save an additional 5%"
type input "5"
click at [378, 50] on icon "Subscription plans" at bounding box center [379, 55] width 12 height 12
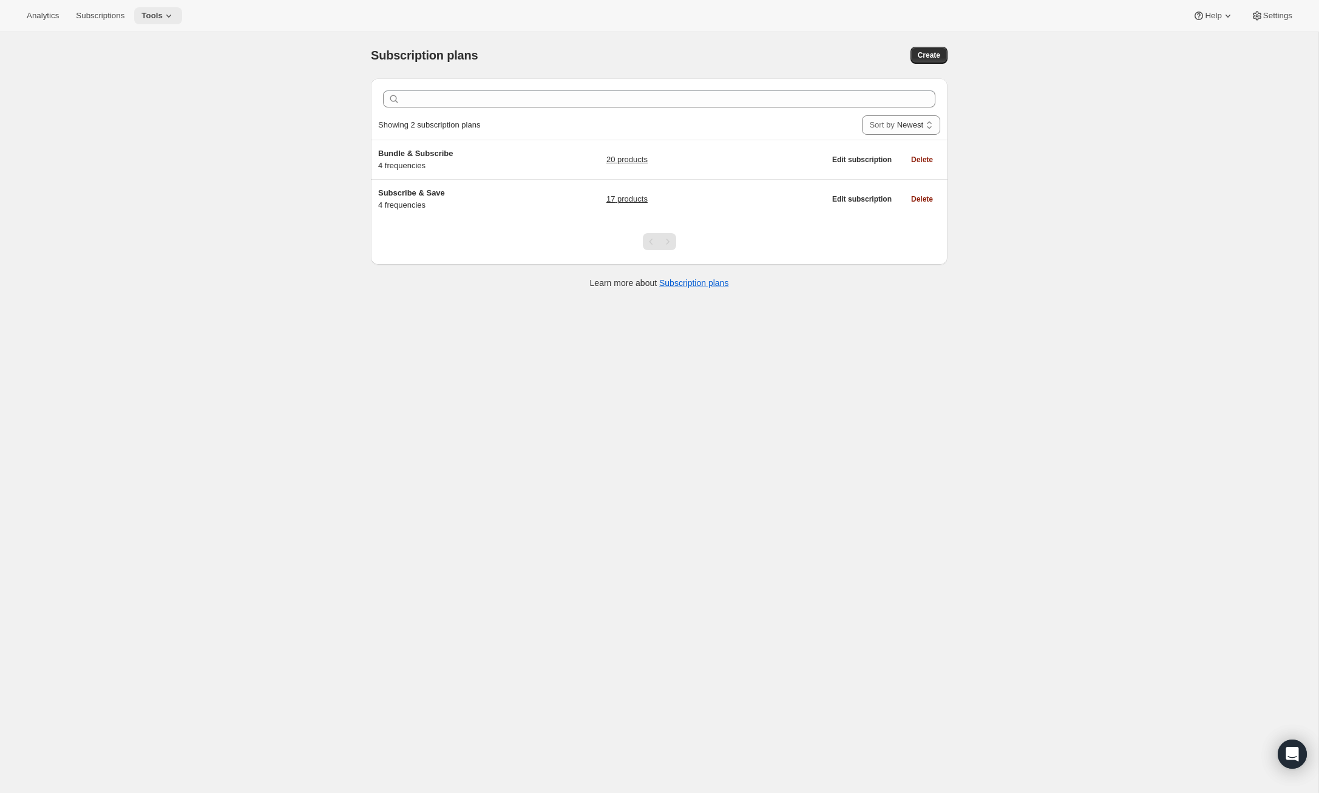
click at [163, 13] on span "Tools" at bounding box center [151, 16] width 21 height 10
click at [133, 83] on span "Bundles" at bounding box center [129, 81] width 29 height 9
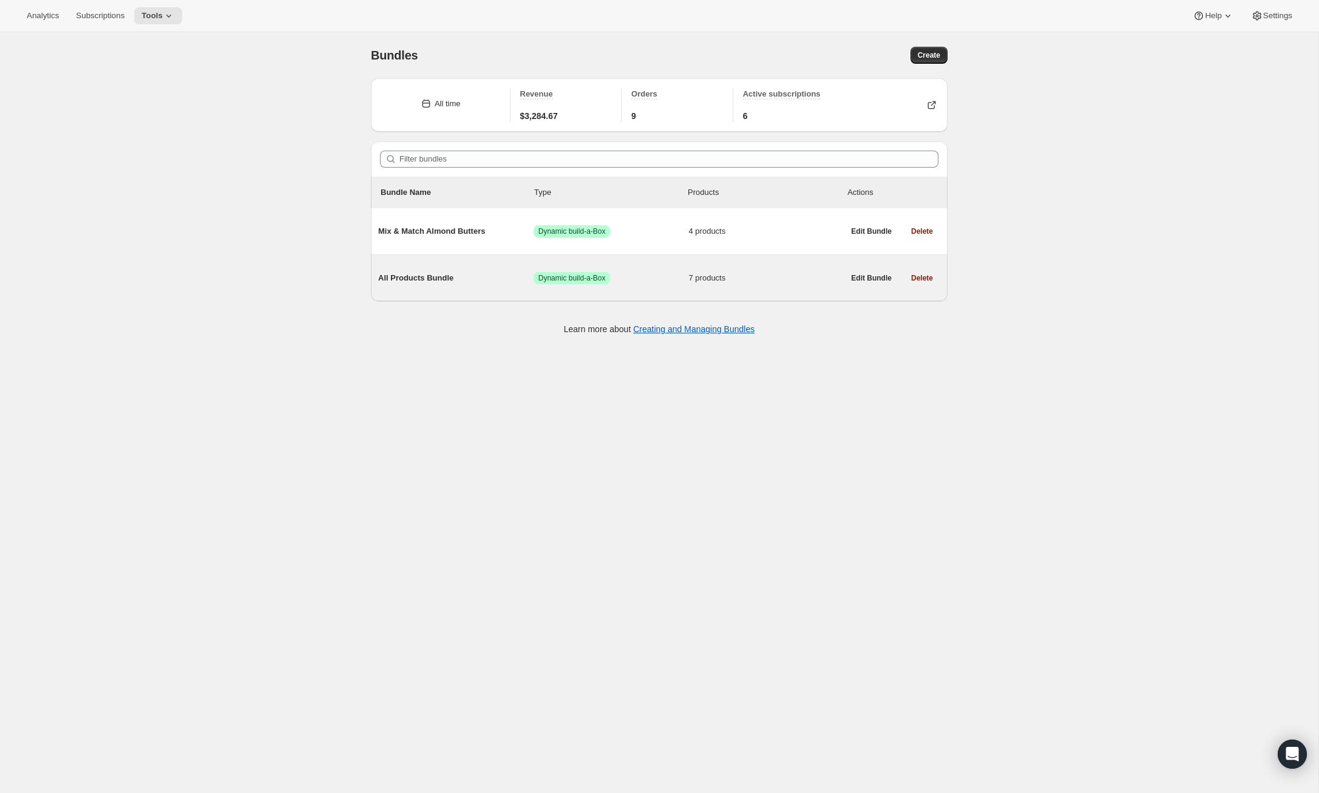
click at [408, 278] on span "All Products Bundle" at bounding box center [455, 278] width 155 height 12
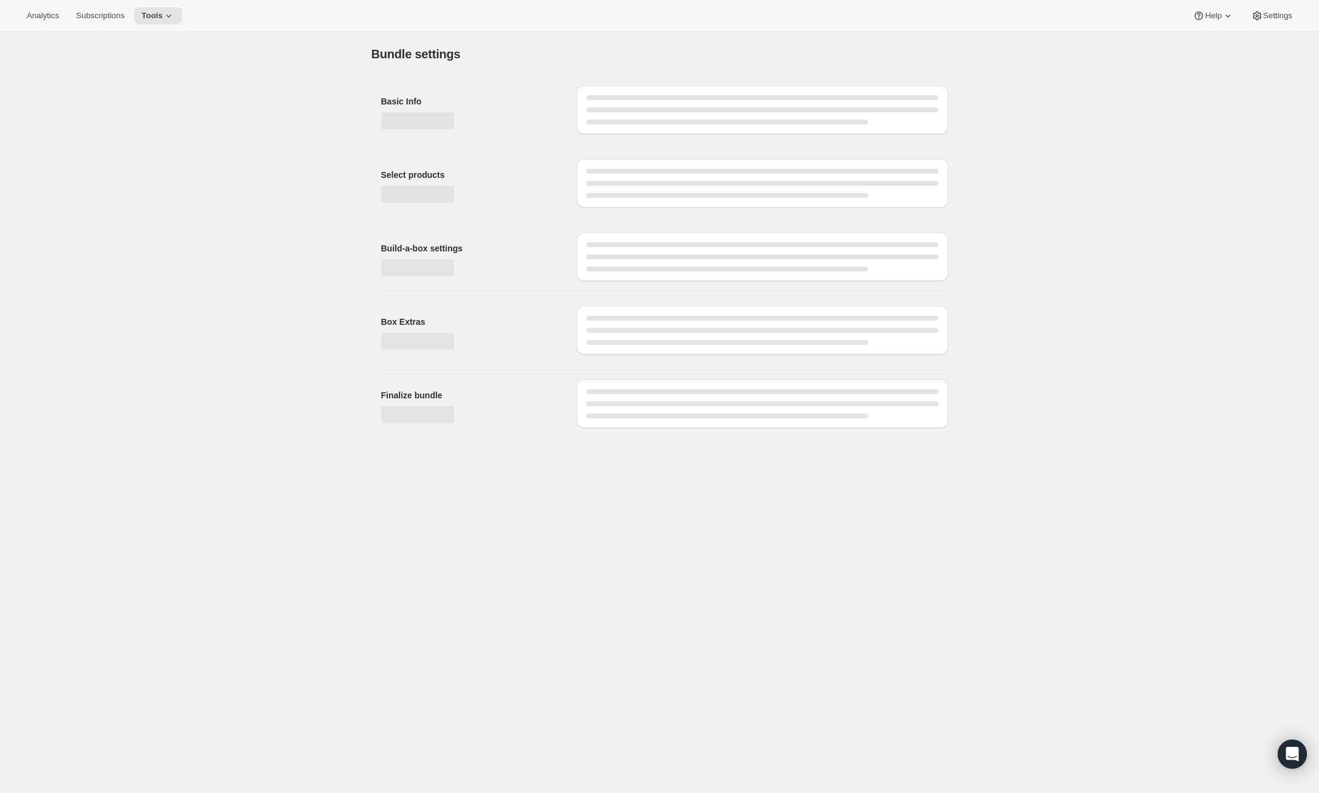
type input "All Products Bundle"
radio input "true"
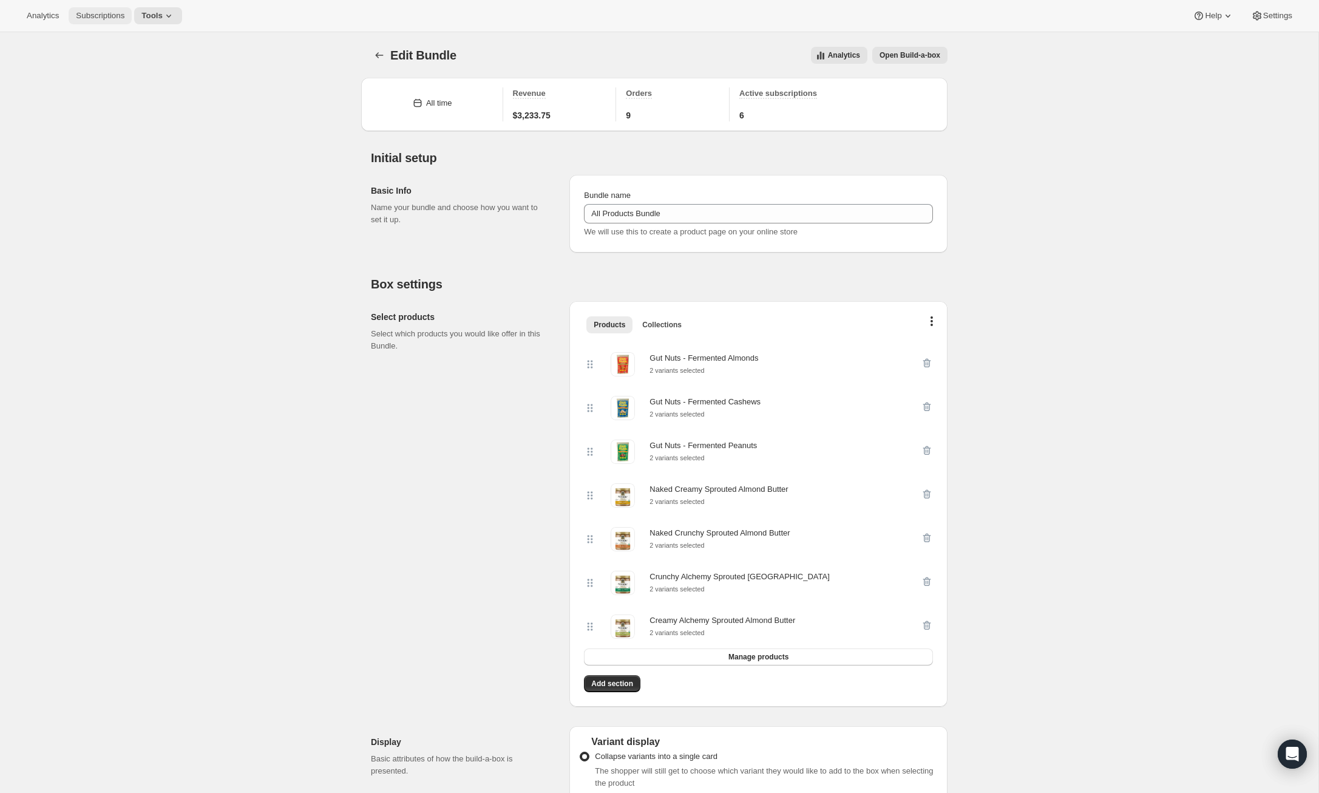
click at [104, 12] on span "Subscriptions" at bounding box center [100, 16] width 49 height 10
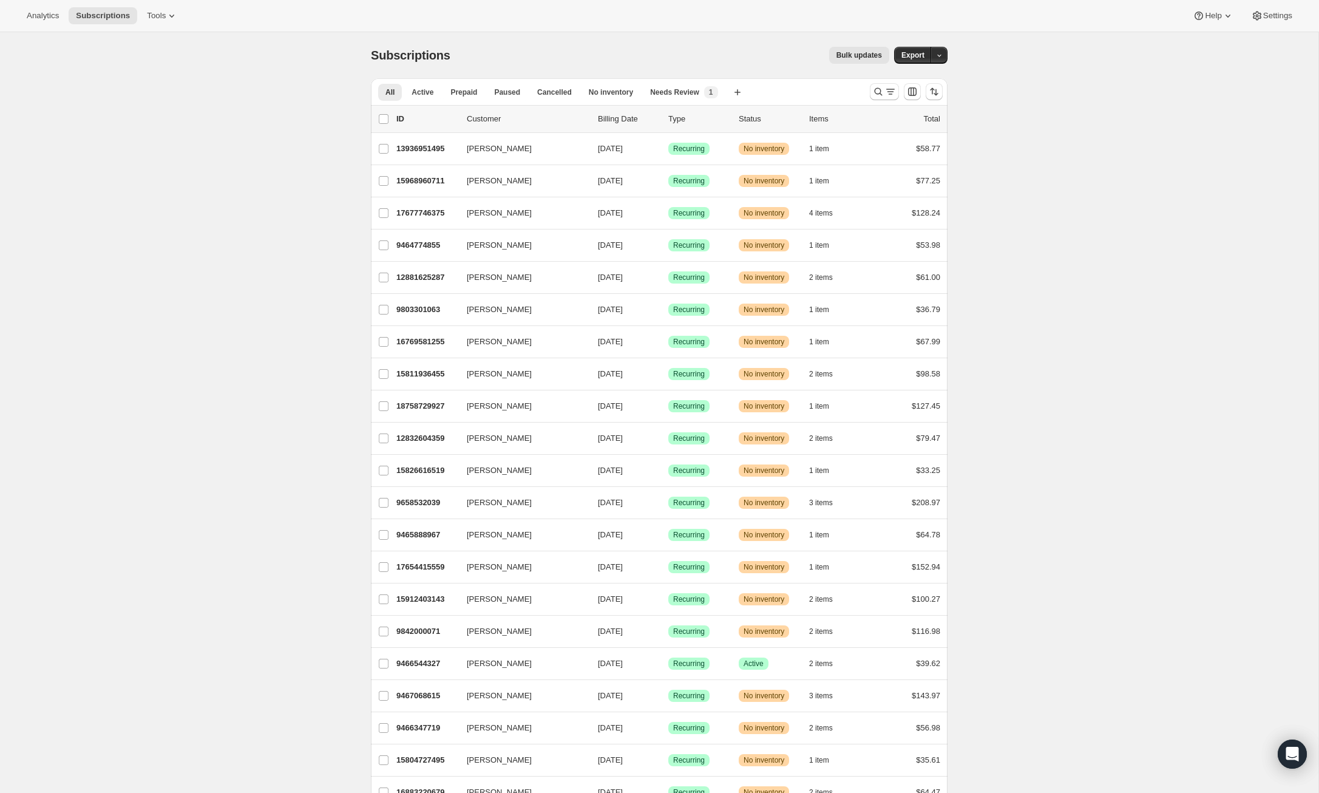
click at [853, 52] on span "Bulk updates" at bounding box center [860, 55] width 46 height 10
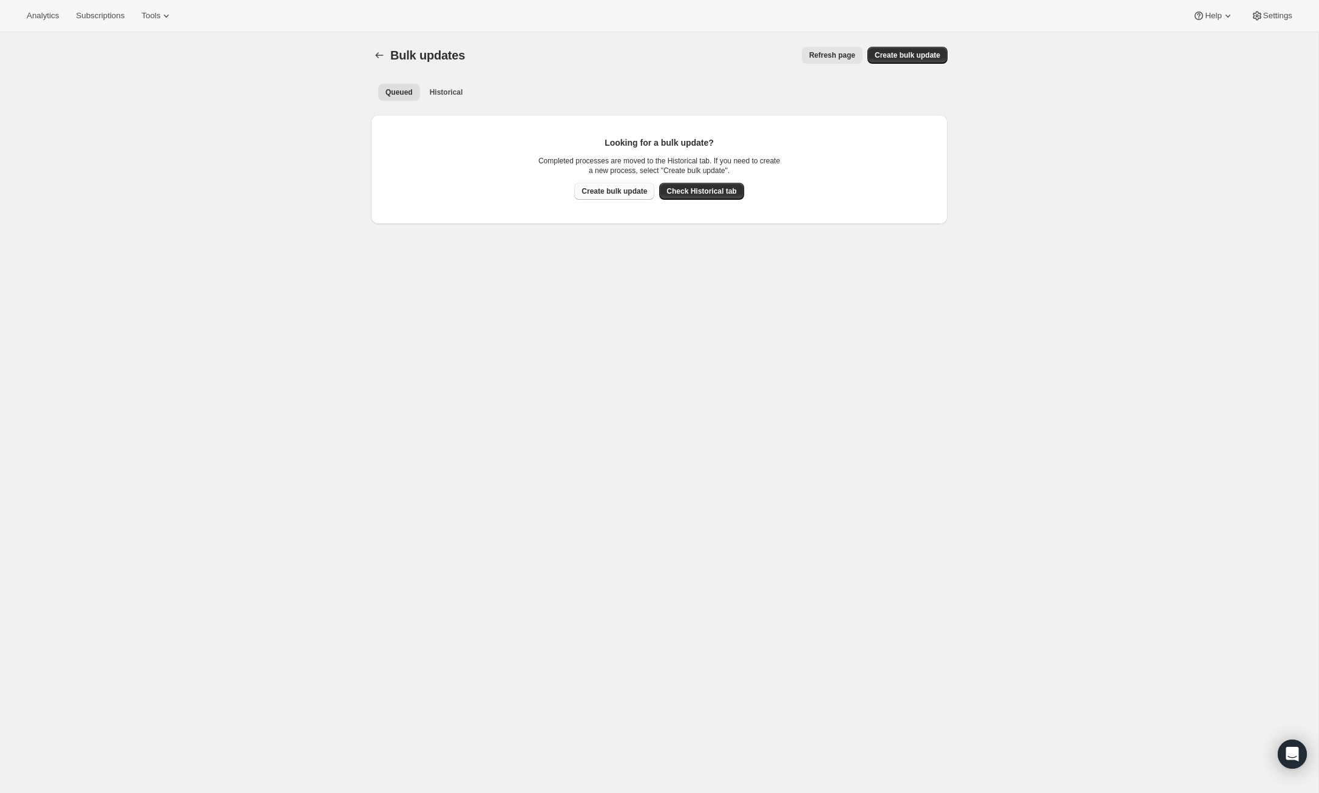
click at [599, 190] on span "Create bulk update" at bounding box center [615, 191] width 66 height 10
select select "11"
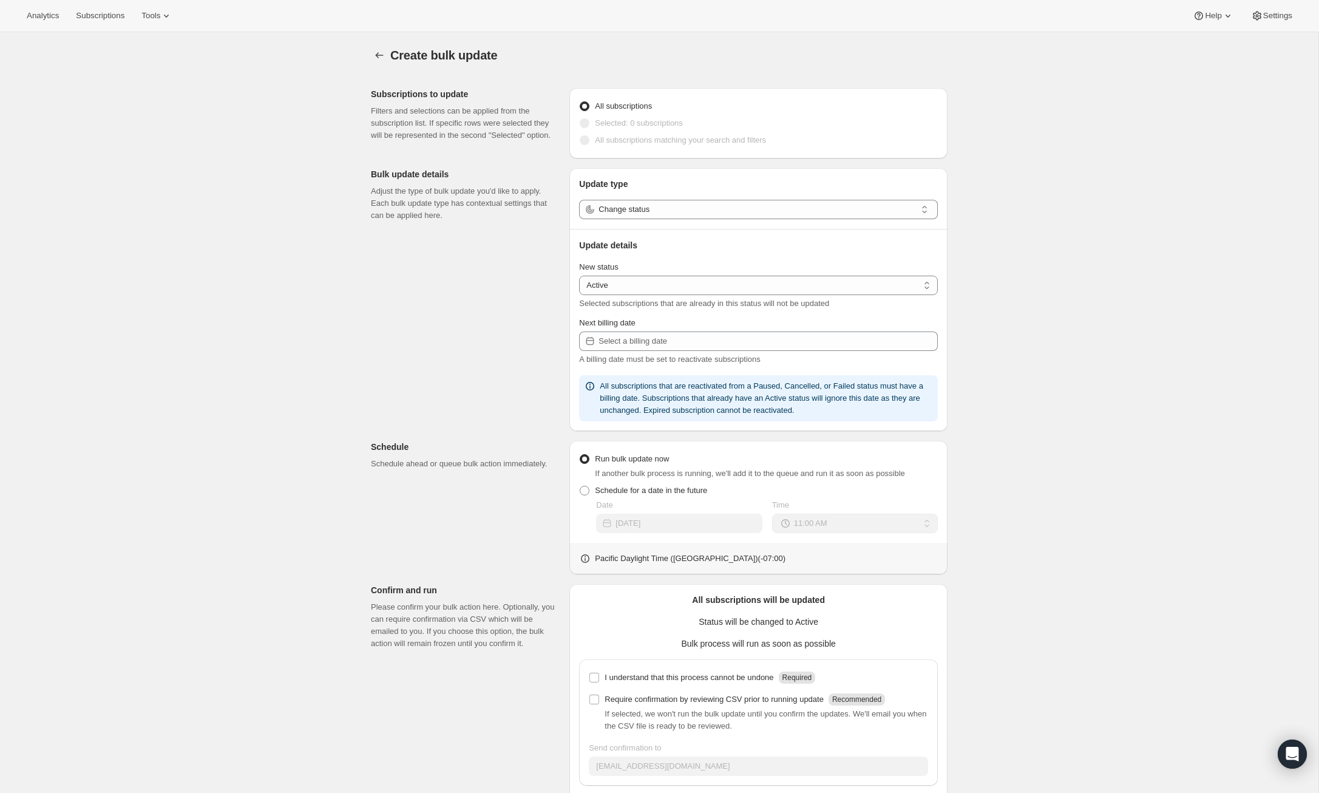
click at [586, 140] on span at bounding box center [585, 140] width 10 height 10
click at [673, 208] on input "Change status" at bounding box center [758, 209] width 318 height 19
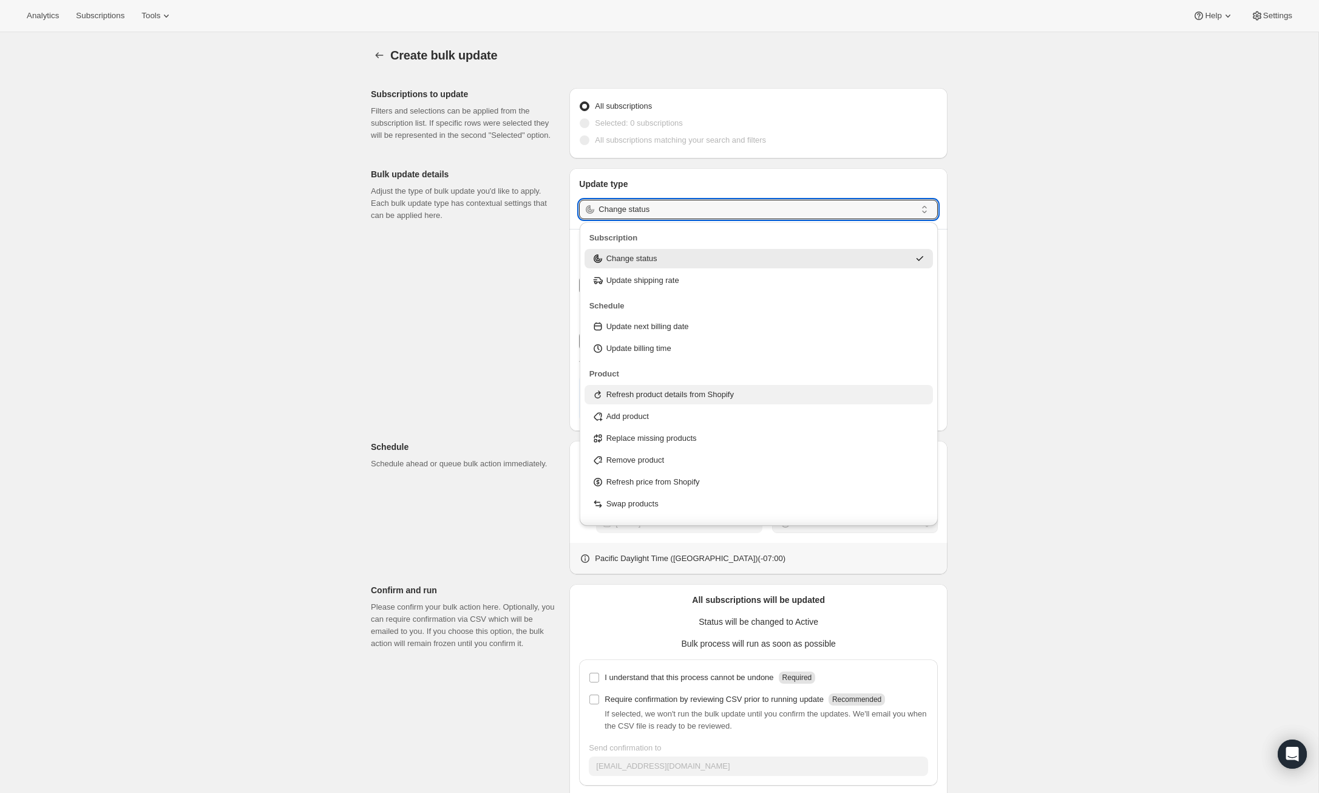
click at [790, 394] on div "Refresh product details from Shopify" at bounding box center [759, 395] width 335 height 12
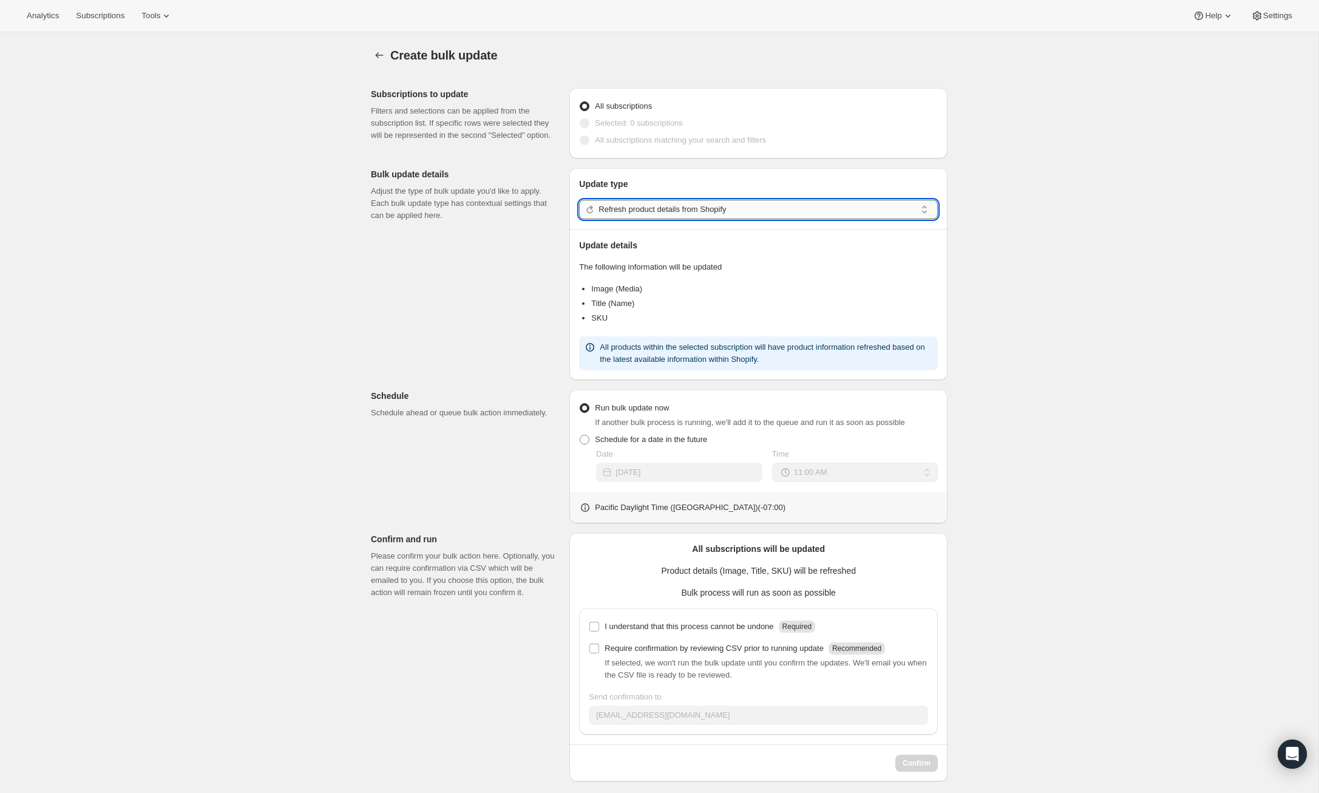
click at [761, 208] on input "Refresh product details from Shopify" at bounding box center [758, 209] width 318 height 19
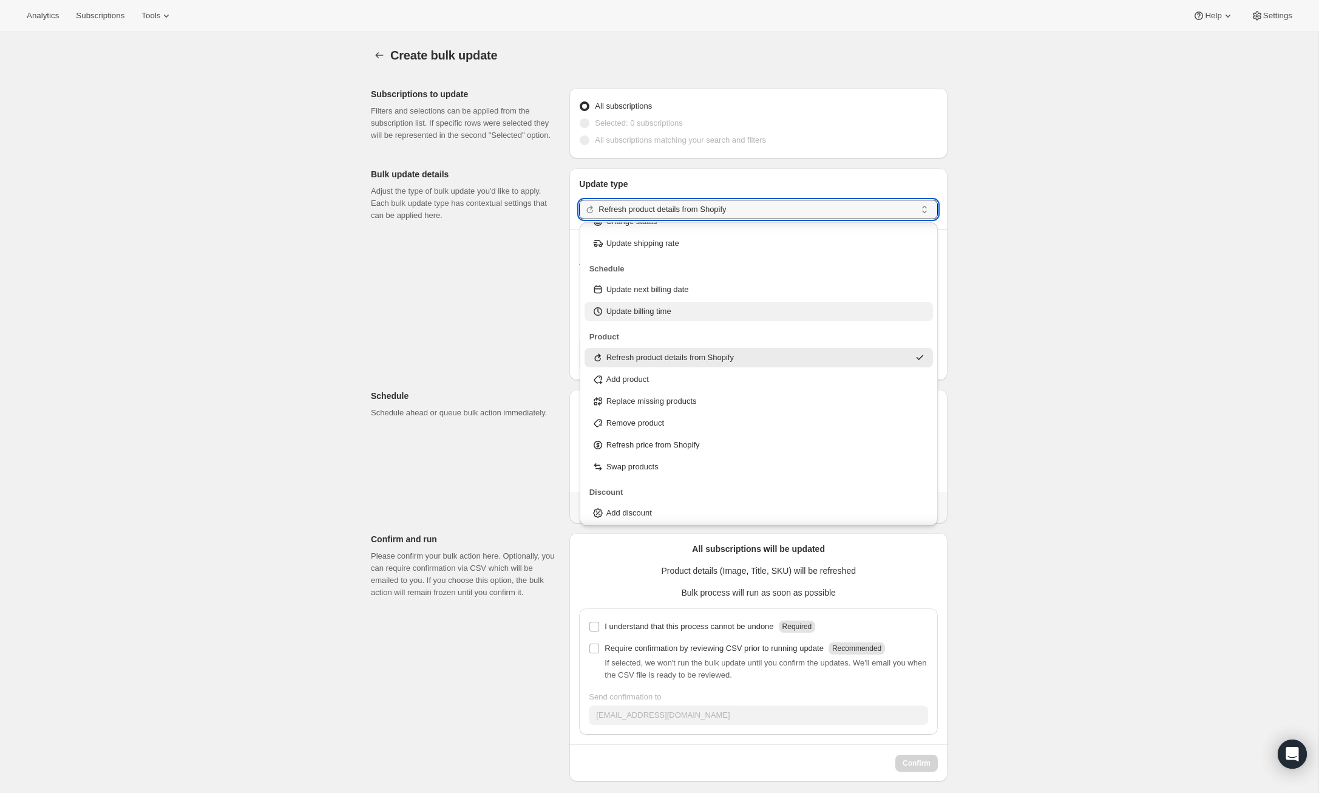
scroll to position [38, 0]
click at [714, 438] on div "Refresh price from Shopify" at bounding box center [759, 444] width 335 height 12
type input "Refresh price from Shopify"
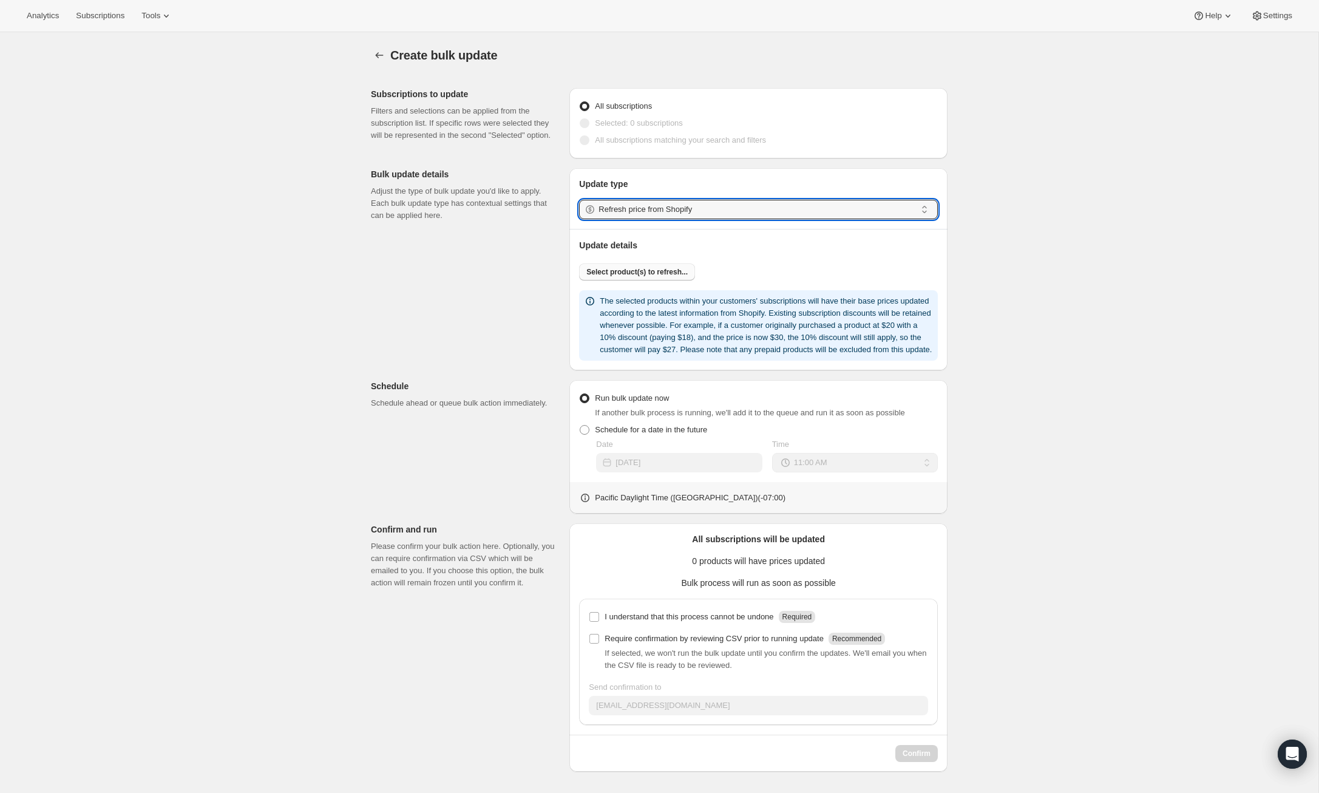
click at [658, 273] on span "Select product(s) to refresh..." at bounding box center [637, 272] width 101 height 10
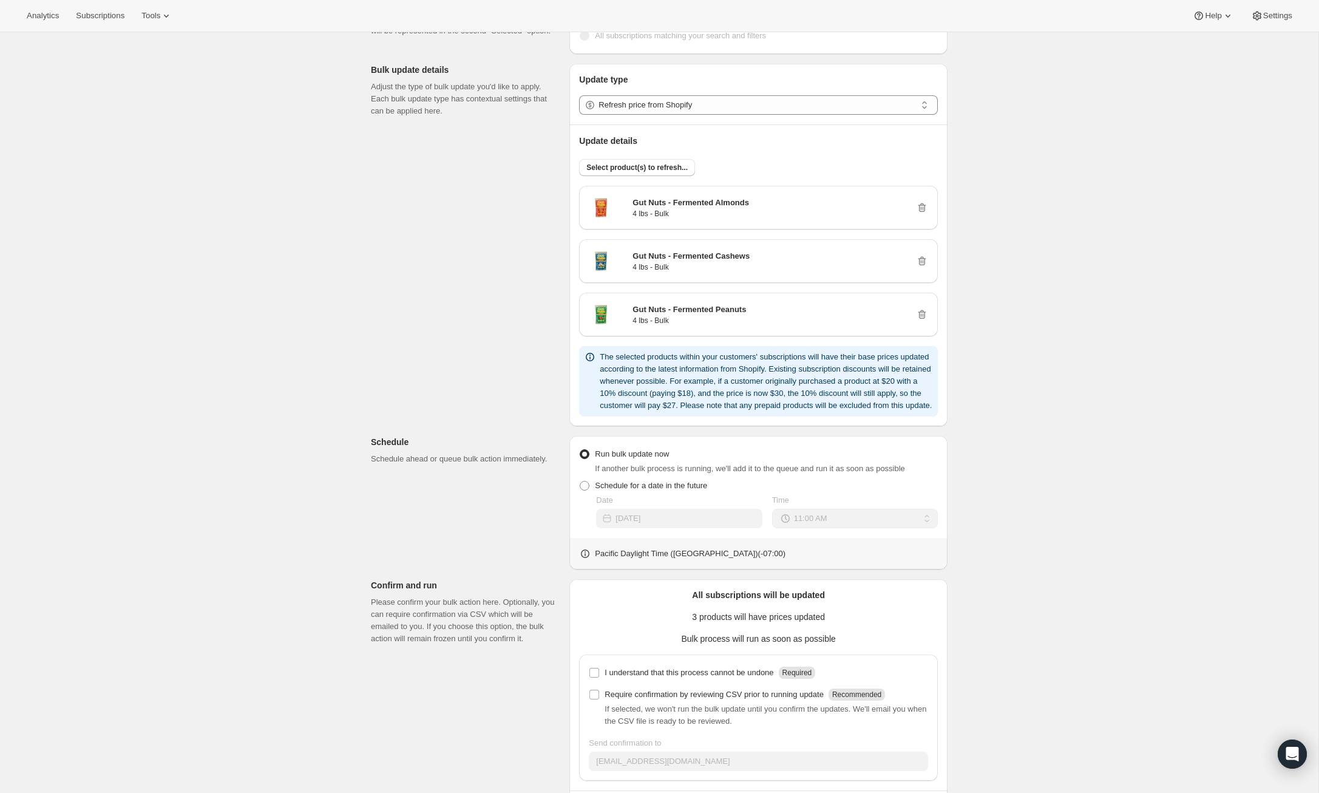
scroll to position [169, 0]
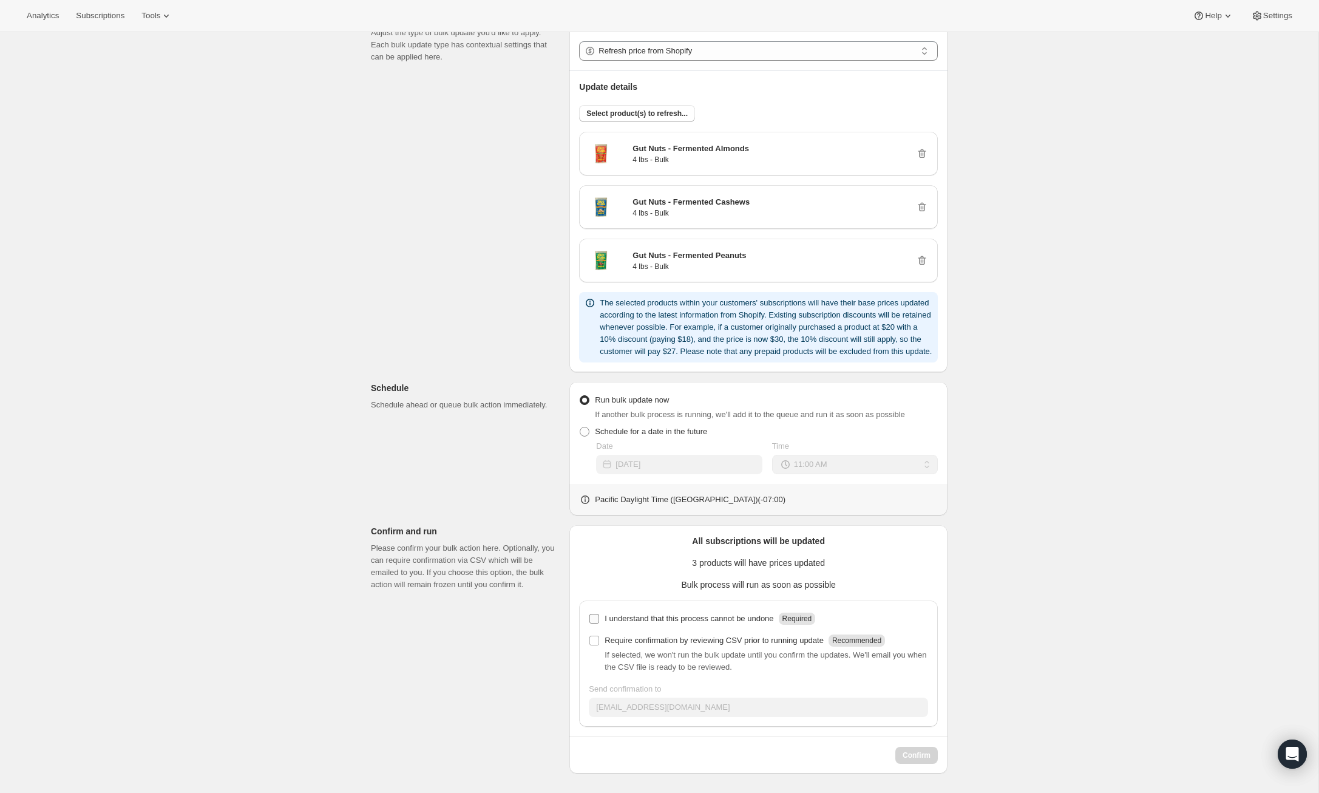
click at [596, 619] on input "I understand that this process cannot be undone Required" at bounding box center [595, 619] width 10 height 10
checkbox input "true"
click at [922, 754] on span "Confirm" at bounding box center [917, 756] width 28 height 10
